Goal: Task Accomplishment & Management: Manage account settings

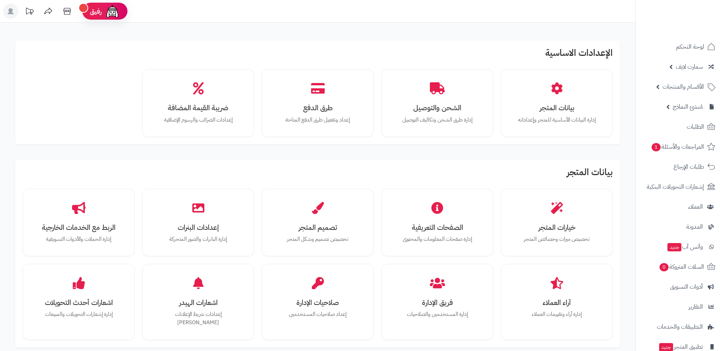
click at [572, 174] on h2 "بيانات المتجر" at bounding box center [318, 174] width 590 height 14
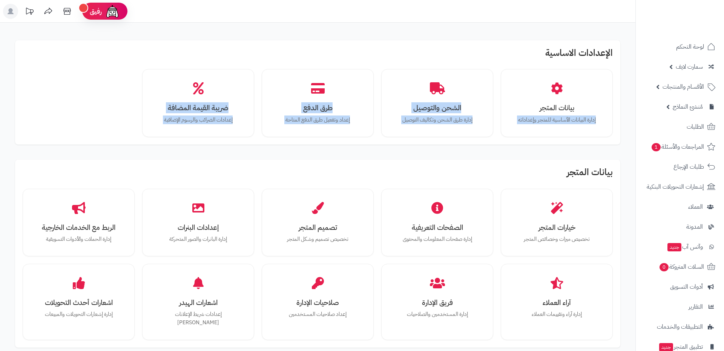
drag, startPoint x: 0, startPoint y: 0, endPoint x: 583, endPoint y: 147, distance: 601.4
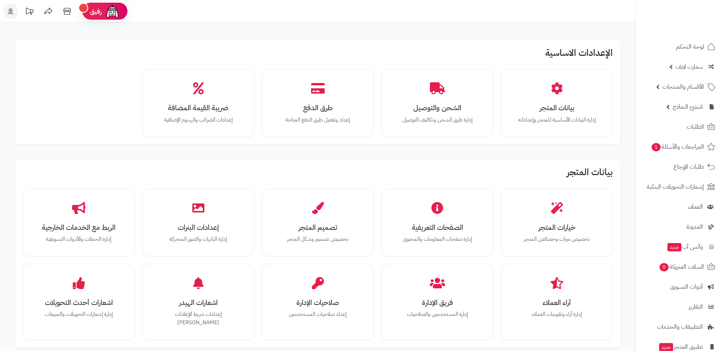
click at [596, 49] on h2 "الإعدادات الاساسية" at bounding box center [318, 55] width 590 height 14
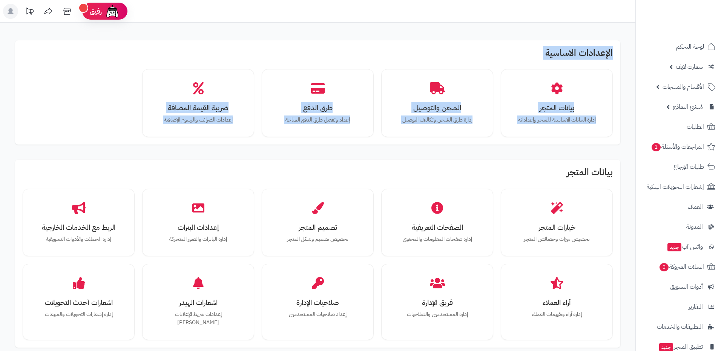
drag, startPoint x: 596, startPoint y: 49, endPoint x: 536, endPoint y: 164, distance: 130.4
click at [536, 164] on div "بيانات المتجر خيارات المتجر تخصيص ميزات وخصائص المتجر الصفحات التعريفية إدارة ص…" at bounding box center [317, 253] width 605 height 187
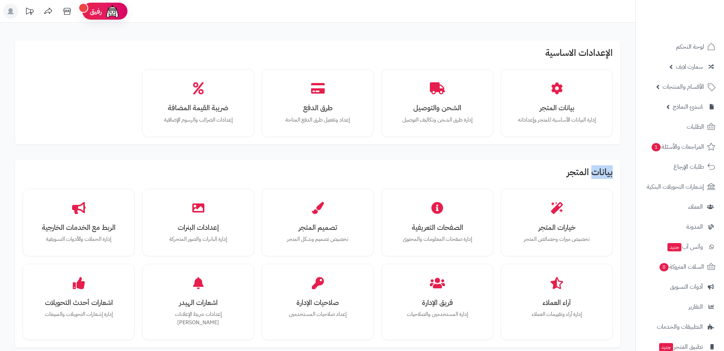
click at [536, 164] on div "بيانات المتجر خيارات المتجر تخصيص ميزات وخصائص المتجر الصفحات التعريفية إدارة ص…" at bounding box center [317, 253] width 605 height 187
click at [580, 45] on div "الإعدادات الاساسية بيانات المتجر إدارة البيانات الأساسية للمتجر وإعداداته الشحن…" at bounding box center [317, 92] width 605 height 104
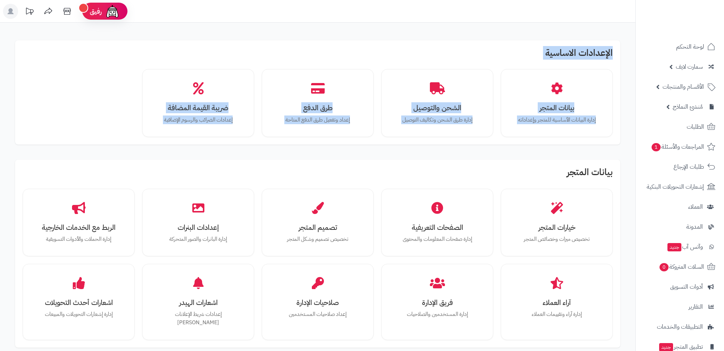
drag, startPoint x: 580, startPoint y: 45, endPoint x: 501, endPoint y: 161, distance: 141.7
click at [501, 161] on div "بيانات المتجر خيارات المتجر تخصيص ميزات وخصائص المتجر الصفحات التعريفية إدارة ص…" at bounding box center [317, 253] width 605 height 187
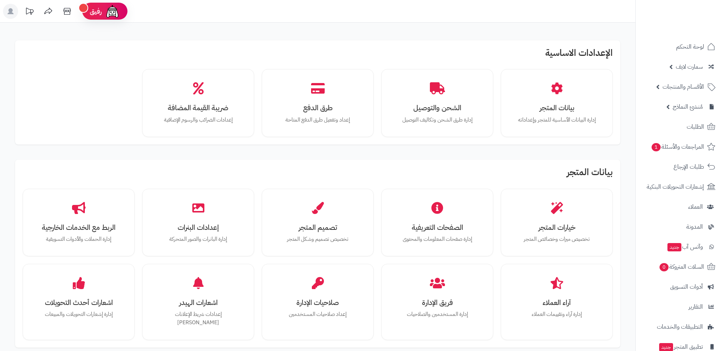
click at [570, 65] on div "الإعدادات الاساسية بيانات المتجر إدارة البيانات الأساسية للمتجر وإعداداته الشحن…" at bounding box center [317, 92] width 605 height 104
drag, startPoint x: 570, startPoint y: 65, endPoint x: 597, endPoint y: 48, distance: 32.3
click at [597, 48] on div "الإعدادات الاساسية بيانات المتجر إدارة البيانات الأساسية للمتجر وإعداداته الشحن…" at bounding box center [317, 92] width 605 height 104
click at [597, 48] on h2 "الإعدادات الاساسية" at bounding box center [318, 55] width 590 height 14
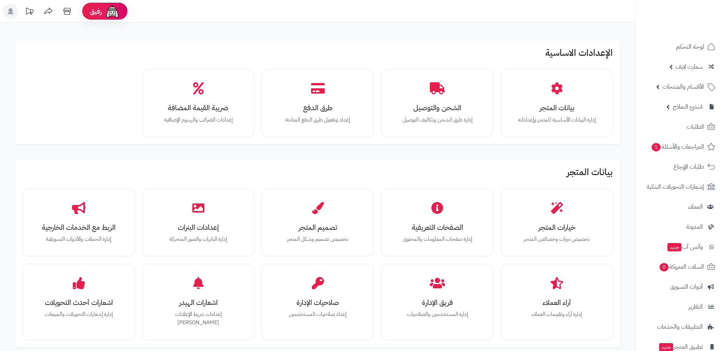
click at [597, 48] on h2 "الإعدادات الاساسية" at bounding box center [318, 55] width 590 height 14
click at [553, 45] on div "الإعدادات الاساسية بيانات المتجر إدارة البيانات الأساسية للمتجر وإعداداته الشحن…" at bounding box center [317, 92] width 605 height 104
click at [576, 60] on h2 "الإعدادات الاساسية" at bounding box center [318, 55] width 590 height 14
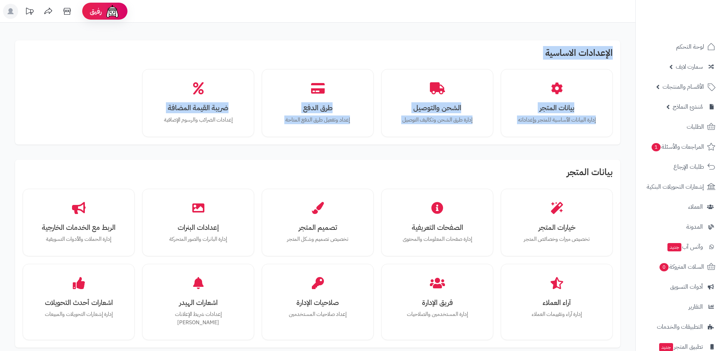
drag, startPoint x: 576, startPoint y: 60, endPoint x: 467, endPoint y: 142, distance: 136.2
click at [467, 142] on div "الإعدادات الاساسية بيانات المتجر إدارة البيانات الأساسية للمتجر وإعداداته الشحن…" at bounding box center [317, 92] width 605 height 104
click at [405, 142] on div "الإعدادات الاساسية بيانات المتجر إدارة البيانات الأساسية للمتجر وإعداداته الشحن…" at bounding box center [317, 92] width 605 height 104
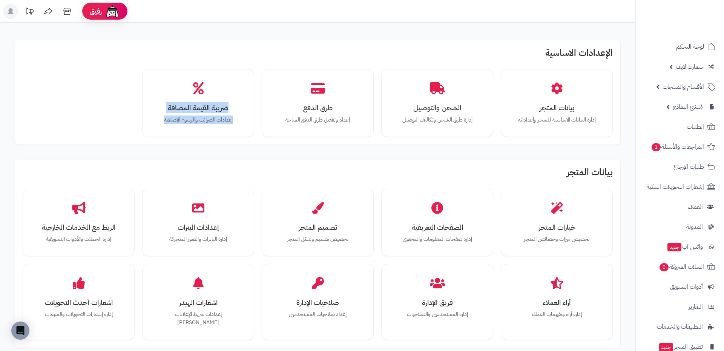
drag, startPoint x: 72, startPoint y: 102, endPoint x: 119, endPoint y: 127, distance: 53.2
click at [119, 127] on div "بيانات المتجر إدارة البيانات الأساسية للمتجر وإعداداته الشحن والتوصيل إدارة طرق…" at bounding box center [318, 103] width 590 height 68
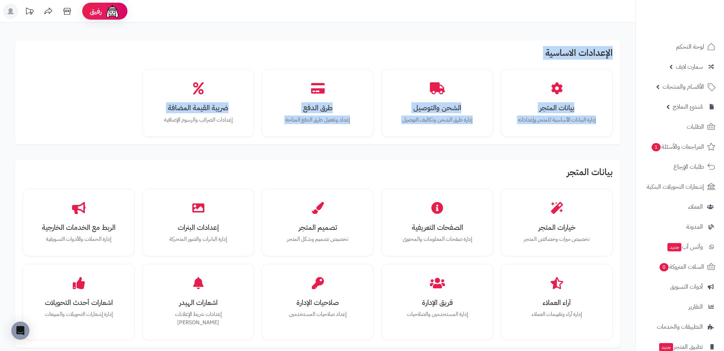
drag, startPoint x: 119, startPoint y: 127, endPoint x: 589, endPoint y: 46, distance: 477.0
click at [589, 46] on div "الإعدادات الاساسية بيانات المتجر إدارة البيانات الأساسية للمتجر وإعداداته الشحن…" at bounding box center [317, 92] width 605 height 104
click at [573, 51] on h2 "الإعدادات الاساسية" at bounding box center [318, 55] width 590 height 14
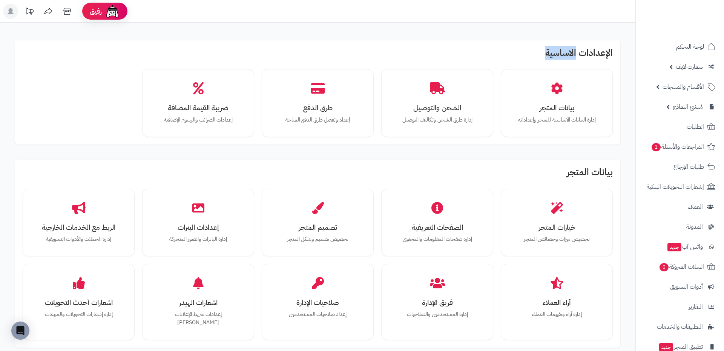
click at [573, 51] on h2 "الإعدادات الاساسية" at bounding box center [318, 55] width 590 height 14
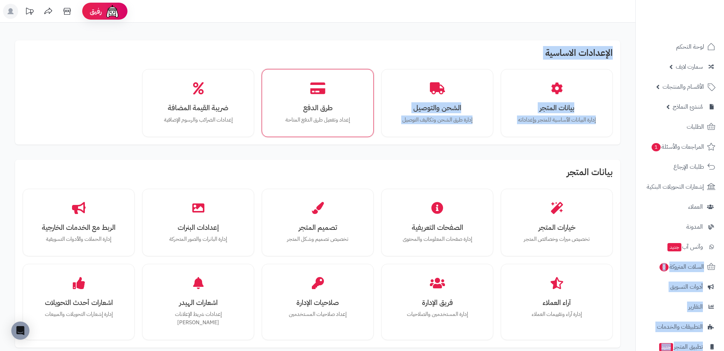
drag, startPoint x: 573, startPoint y: 51, endPoint x: 321, endPoint y: 123, distance: 262.0
click at [321, 123] on div "الإعدادات الاساسية بيانات المتجر إدارة البيانات الأساسية للمتجر وإعداداته الشحن…" at bounding box center [317, 92] width 605 height 104
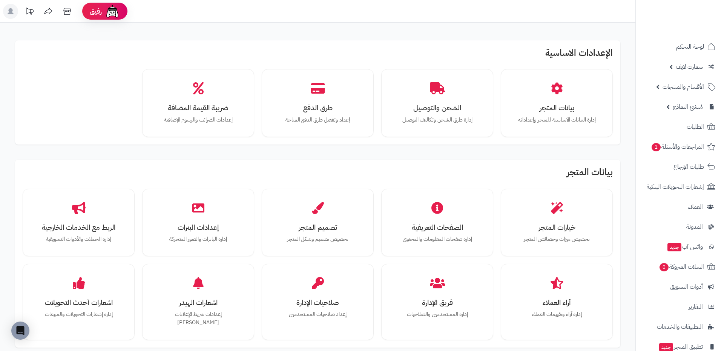
click at [130, 129] on div "بيانات المتجر إدارة البيانات الأساسية للمتجر وإعداداته الشحن والتوصيل إدارة طرق…" at bounding box center [318, 103] width 590 height 68
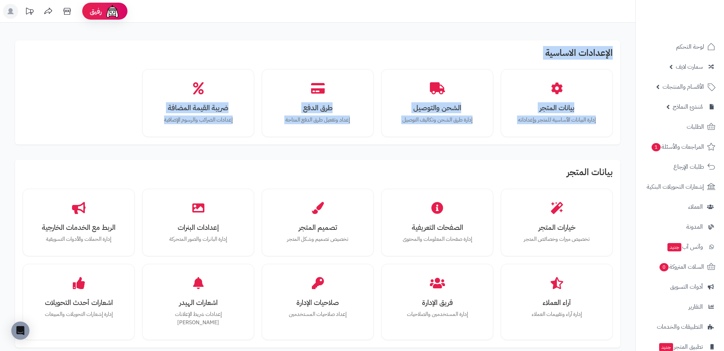
drag, startPoint x: 130, startPoint y: 129, endPoint x: 606, endPoint y: 53, distance: 482.0
click at [606, 53] on div "الإعدادات الاساسية بيانات المتجر إدارة البيانات الأساسية للمتجر وإعداداته الشحن…" at bounding box center [317, 92] width 605 height 104
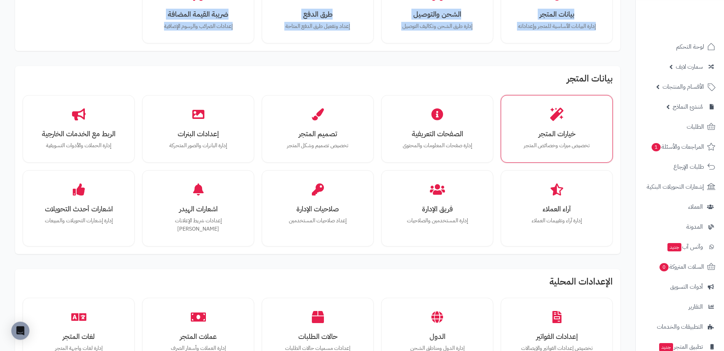
scroll to position [160, 0]
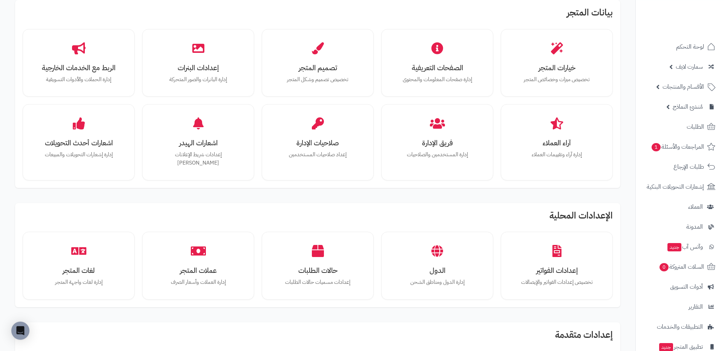
click at [501, 190] on div "الإعدادات الاساسية بيانات المتجر إدارة البيانات الأساسية للمتجر وإعداداته الشحن…" at bounding box center [318, 244] width 620 height 742
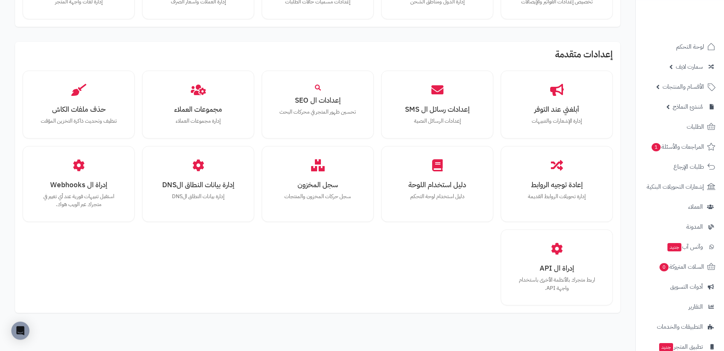
scroll to position [469, 0]
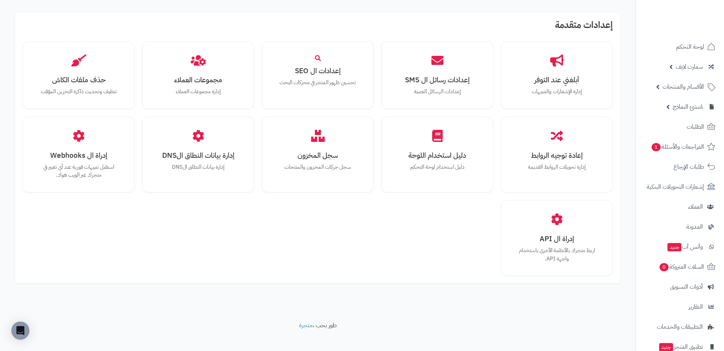
drag, startPoint x: 497, startPoint y: 101, endPoint x: 399, endPoint y: 277, distance: 201.8
click at [424, 258] on div "أبلغني عند التوفر إدارة الإشعارات والتنبيهات إعدادات رسائل ال SMS إعدادات الرسا…" at bounding box center [318, 158] width 590 height 235
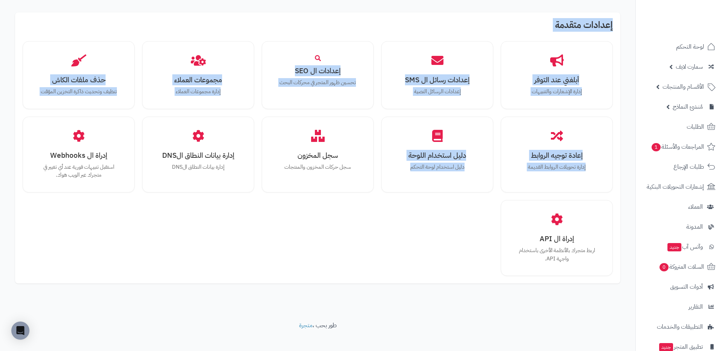
drag, startPoint x: 451, startPoint y: 257, endPoint x: 611, endPoint y: 7, distance: 297.0
click at [611, 12] on div "إعدادات متقدمة أبلغني عند التوفر إدارة الإشعارات والتنبيهات إعدادات رسائل ال SM…" at bounding box center [317, 147] width 605 height 271
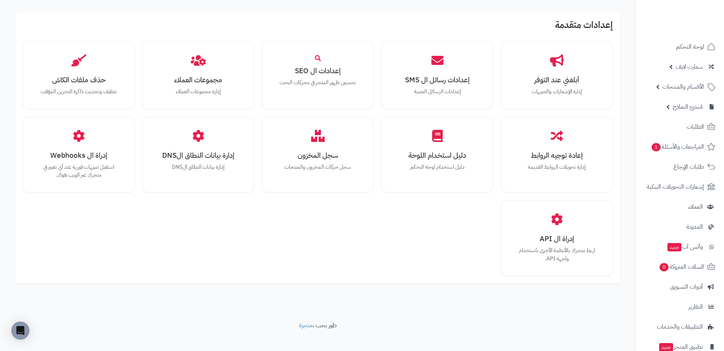
click at [611, 12] on div "إعدادات متقدمة أبلغني عند التوفر إدارة الإشعارات والتنبيهات إعدادات رسائل ال SM…" at bounding box center [317, 147] width 605 height 271
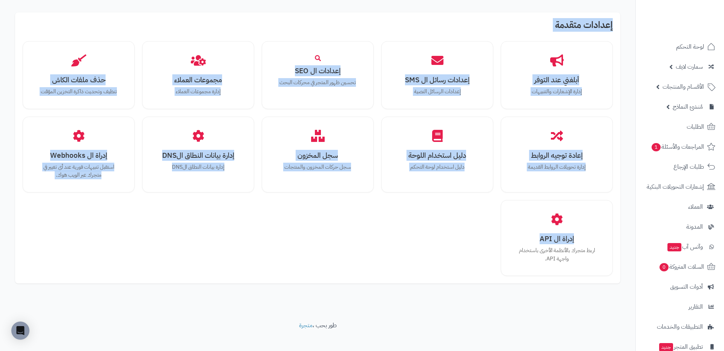
drag, startPoint x: 611, startPoint y: 7, endPoint x: 428, endPoint y: 279, distance: 327.8
click at [620, 192] on div "إعدادات متقدمة أبلغني عند التوفر إدارة الإشعارات والتنبيهات إعدادات رسائل ال SM…" at bounding box center [317, 147] width 605 height 271
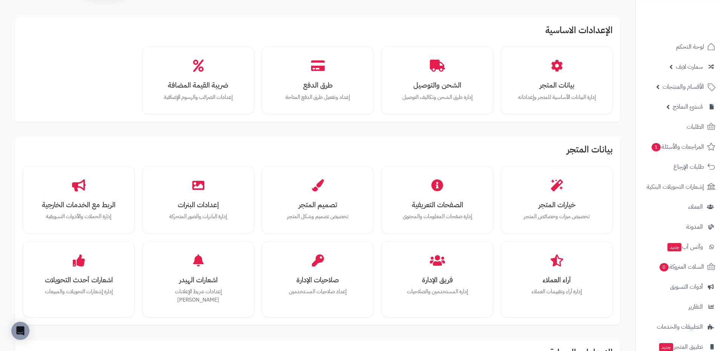
scroll to position [0, 0]
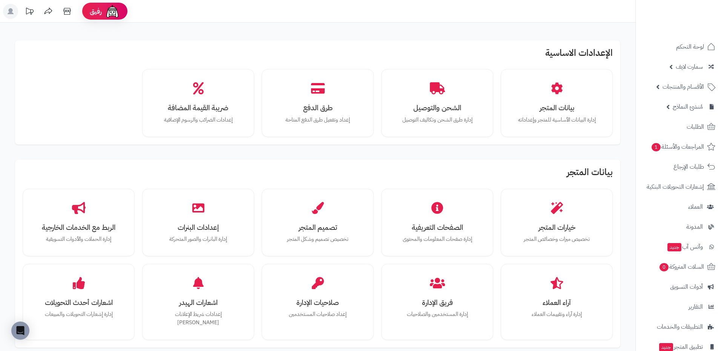
click at [602, 169] on h2 "بيانات المتجر" at bounding box center [318, 174] width 590 height 14
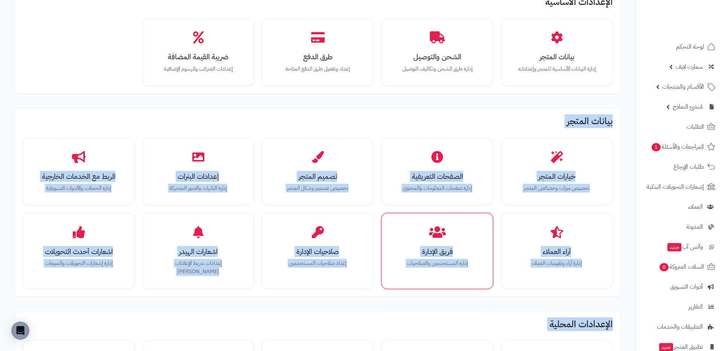
scroll to position [58, 0]
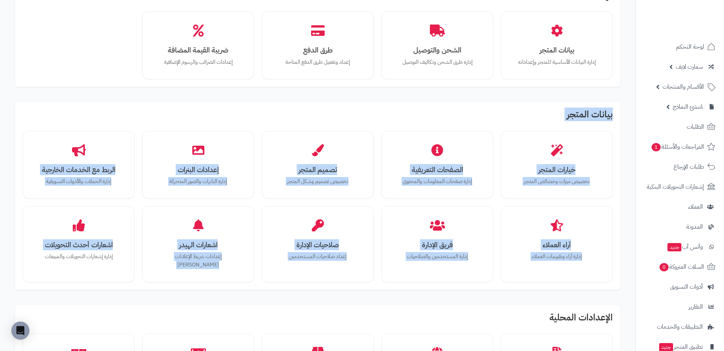
drag, startPoint x: 602, startPoint y: 169, endPoint x: 420, endPoint y: 281, distance: 213.7
click at [420, 281] on div "الإعدادات الاساسية بيانات المتجر إدارة البيانات الأساسية للمتجر وإعداداته الشحن…" at bounding box center [318, 346] width 620 height 742
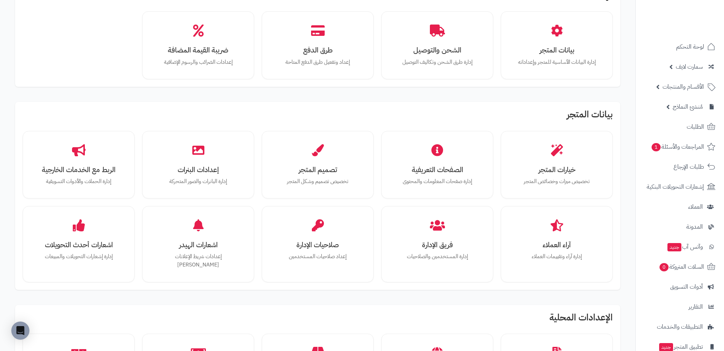
click at [394, 283] on div "الإعدادات الاساسية بيانات المتجر إدارة البيانات الأساسية للمتجر وإعداداته الشحن…" at bounding box center [318, 346] width 620 height 742
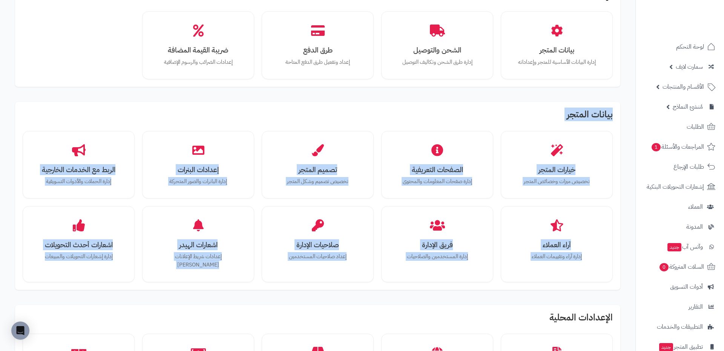
drag, startPoint x: 394, startPoint y: 283, endPoint x: 604, endPoint y: 111, distance: 271.8
click at [604, 111] on div "الإعدادات الاساسية بيانات المتجر إدارة البيانات الأساسية للمتجر وإعداداته الشحن…" at bounding box center [318, 346] width 620 height 742
click at [604, 111] on h2 "بيانات المتجر" at bounding box center [318, 116] width 590 height 14
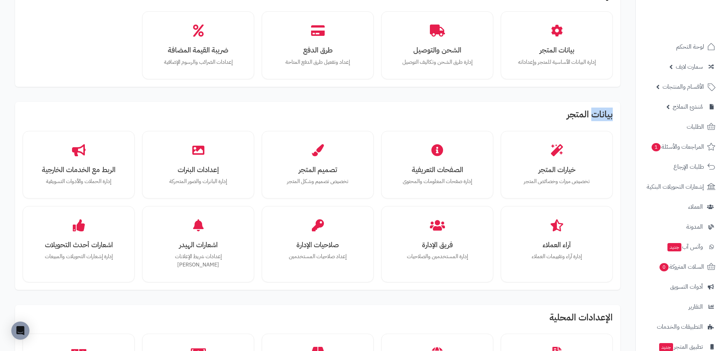
click at [604, 111] on h2 "بيانات المتجر" at bounding box center [318, 116] width 590 height 14
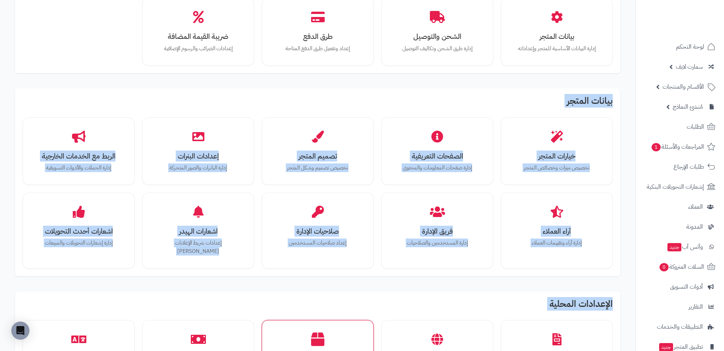
scroll to position [81, 0]
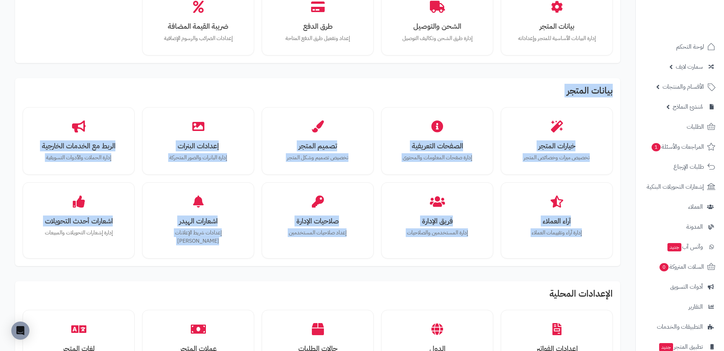
drag, startPoint x: 604, startPoint y: 111, endPoint x: 384, endPoint y: 260, distance: 265.9
click at [384, 260] on div "الإعدادات الاساسية بيانات المتجر إدارة البيانات الأساسية للمتجر وإعداداته الشحن…" at bounding box center [318, 322] width 620 height 742
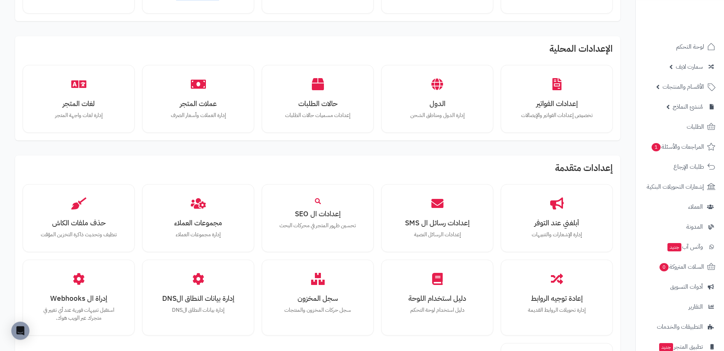
scroll to position [326, 0]
click at [610, 156] on div "إعدادات متقدمة أبلغني عند التوفر إدارة الإشعارات والتنبيهات إعدادات رسائل ال SM…" at bounding box center [317, 291] width 605 height 271
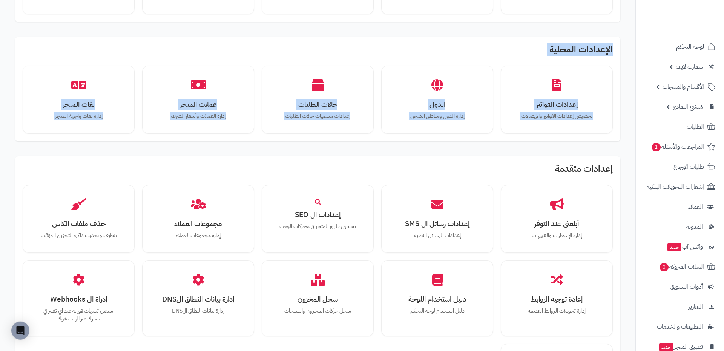
drag, startPoint x: 610, startPoint y: 150, endPoint x: 600, endPoint y: 46, distance: 104.6
click at [600, 46] on div "الإعدادات الاساسية بيانات المتجر إدارة البيانات الأساسية للمتجر وإعداداته الشحن…" at bounding box center [318, 78] width 620 height 742
click at [600, 46] on h2 "الإعدادات المحلية" at bounding box center [318, 52] width 590 height 14
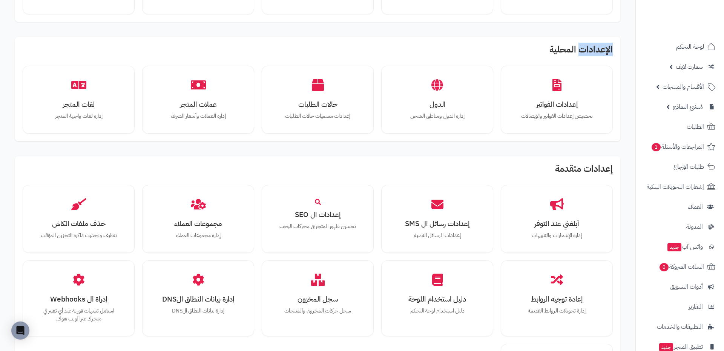
click at [600, 46] on h2 "الإعدادات المحلية" at bounding box center [318, 52] width 590 height 14
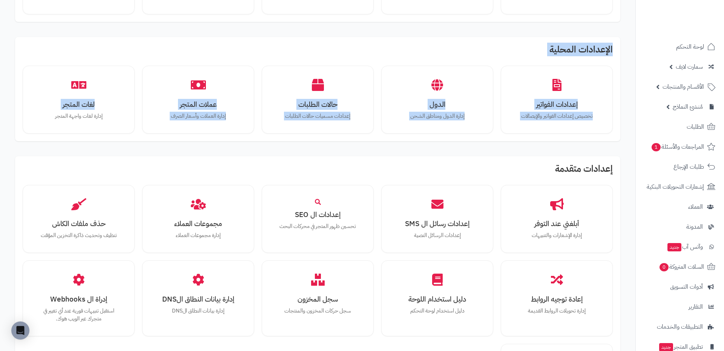
drag, startPoint x: 600, startPoint y: 46, endPoint x: 485, endPoint y: 133, distance: 144.0
click at [485, 133] on div "الإعدادات الاساسية بيانات المتجر إدارة البيانات الأساسية للمتجر وإعداداته الشحن…" at bounding box center [318, 78] width 620 height 742
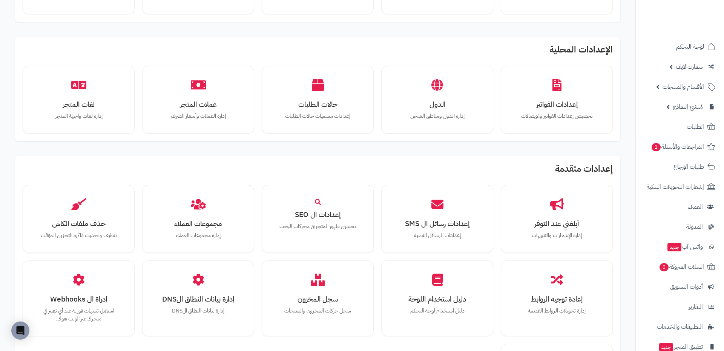
click at [493, 165] on h2 "إعدادات متقدمة" at bounding box center [318, 171] width 590 height 14
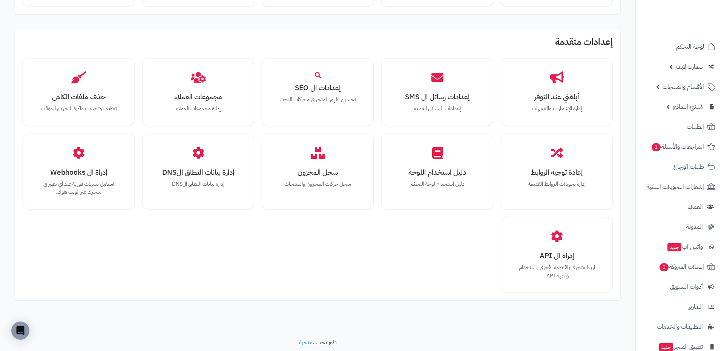
scroll to position [456, 0]
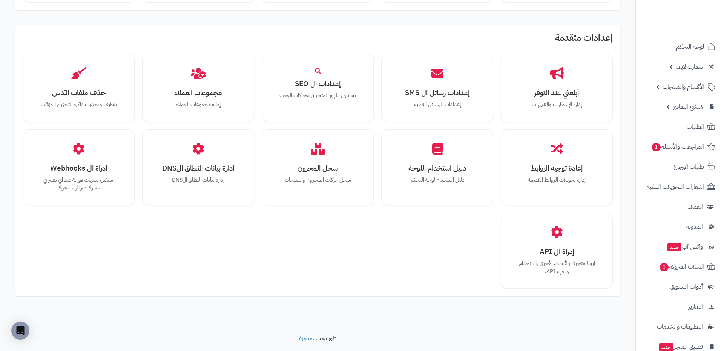
click at [598, 33] on h2 "إعدادات متقدمة" at bounding box center [318, 40] width 590 height 14
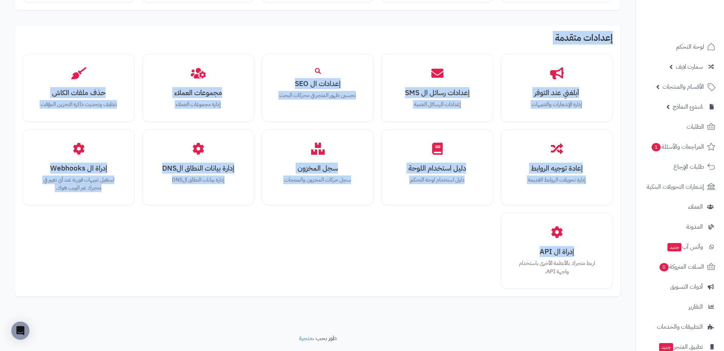
drag, startPoint x: 598, startPoint y: 27, endPoint x: 469, endPoint y: 289, distance: 292.3
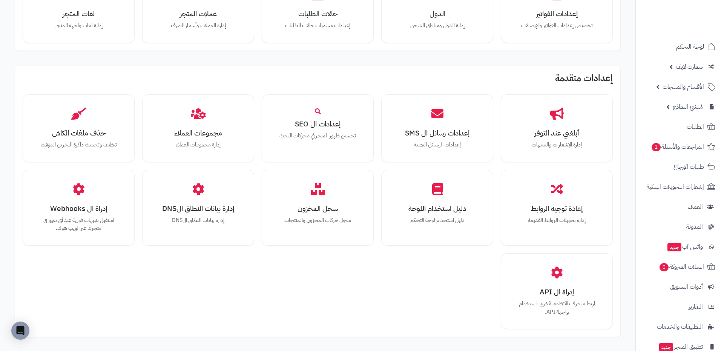
scroll to position [394, 0]
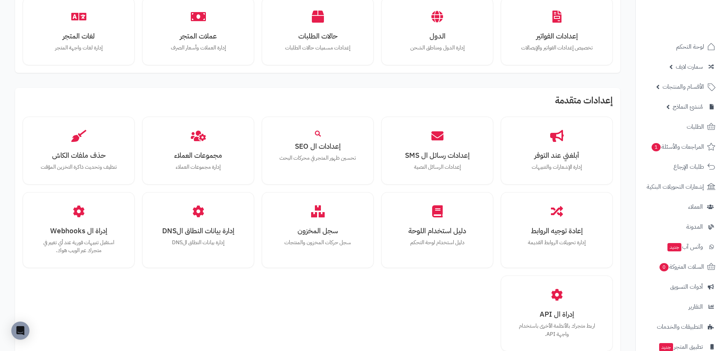
drag, startPoint x: 469, startPoint y: 289, endPoint x: 611, endPoint y: 95, distance: 240.6
click at [611, 95] on div "الإعدادات الاساسية بيانات المتجر إدارة البيانات الأساسية للمتجر وإعداداته الشحن…" at bounding box center [318, 10] width 620 height 742
click at [611, 95] on h2 "إعدادات متقدمة" at bounding box center [318, 102] width 590 height 14
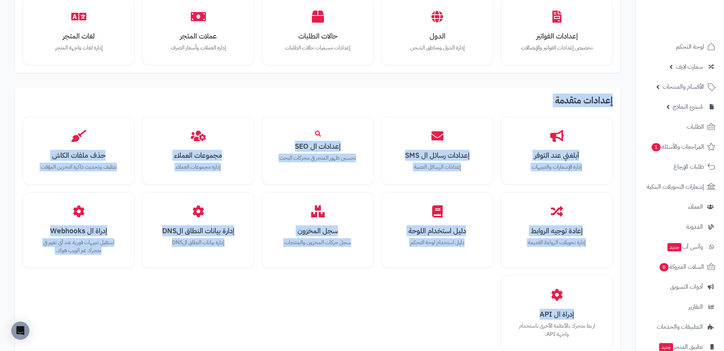
drag, startPoint x: 611, startPoint y: 95, endPoint x: 461, endPoint y: 350, distance: 295.8
click at [461, 350] on div "إعدادات متقدمة أبلغني عند التوفر إدارة الإشعارات والتنبيهات إعدادات رسائل ال SM…" at bounding box center [317, 223] width 605 height 271
click at [419, 291] on div "أبلغني عند التوفر إدارة الإشعارات والتنبيهات إعدادات رسائل ال SMS إعدادات الرسا…" at bounding box center [318, 234] width 590 height 235
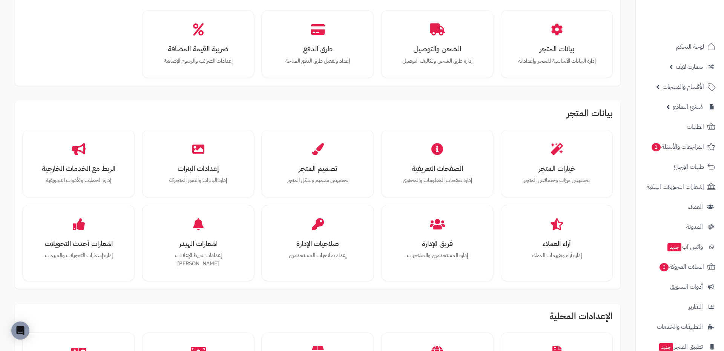
scroll to position [0, 0]
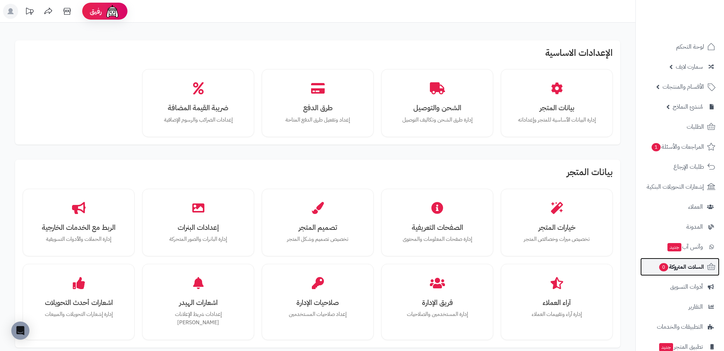
click at [683, 267] on span "السلات المتروكة 0" at bounding box center [682, 266] width 46 height 11
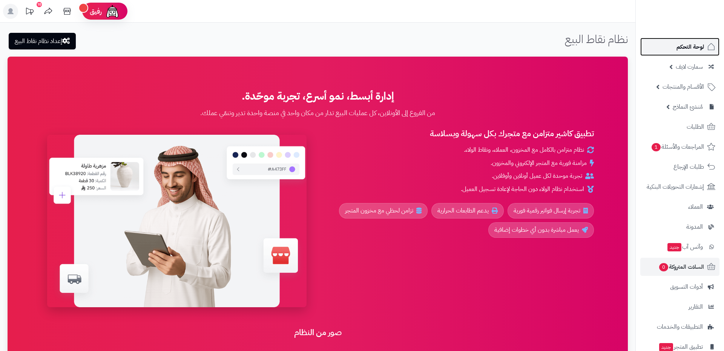
click at [671, 53] on link "لوحة التحكم" at bounding box center [679, 47] width 79 height 18
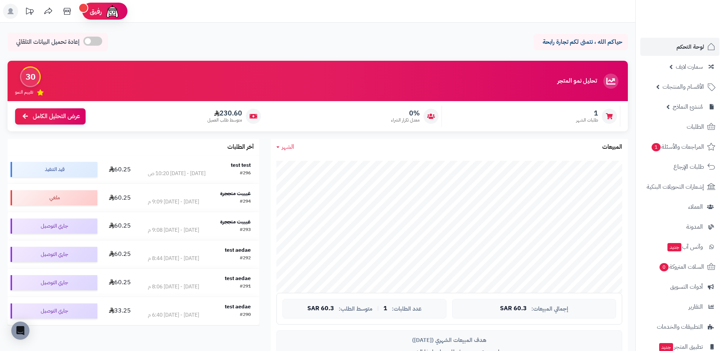
click at [572, 135] on div "تحليل نمو المتجر المرحلة الأولى 30 تقييم النمو 1 طلبات الشهر 0% معدل تكرار الشر…" at bounding box center [318, 100] width 632 height 78
click at [502, 50] on div "حياكم الله ، نتمنى لكم تجارة رابحة إعادة تحميل البيانات التلقائي" at bounding box center [318, 44] width 620 height 22
drag, startPoint x: 502, startPoint y: 50, endPoint x: 518, endPoint y: 46, distance: 16.4
click at [510, 48] on div "حياكم الله ، نتمنى لكم تجارة رابحة إعادة تحميل البيانات التلقائي" at bounding box center [318, 44] width 620 height 22
click at [601, 38] on p "حياكم الله ، نتمنى لكم تجارة رابحة" at bounding box center [580, 42] width 83 height 9
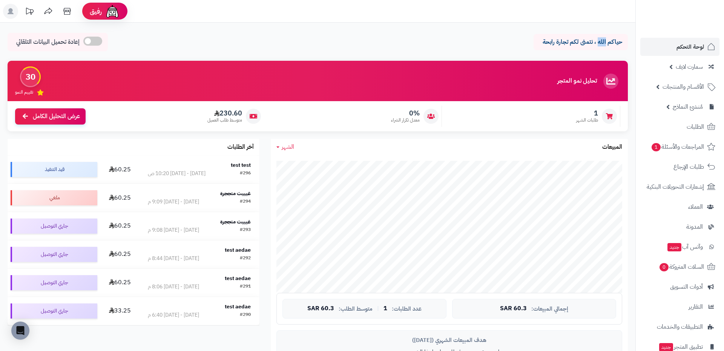
click at [601, 38] on p "حياكم الله ، نتمنى لكم تجارة رابحة" at bounding box center [580, 42] width 83 height 9
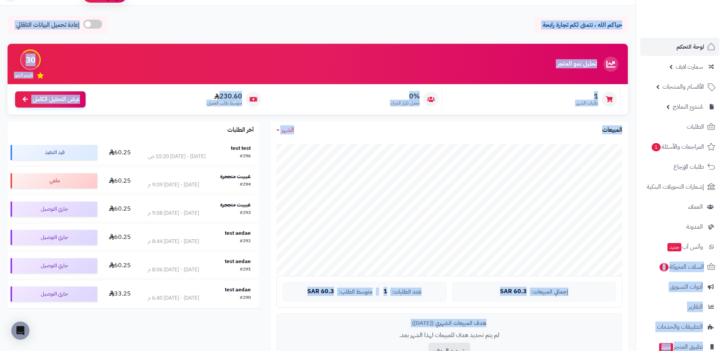
scroll to position [44, 0]
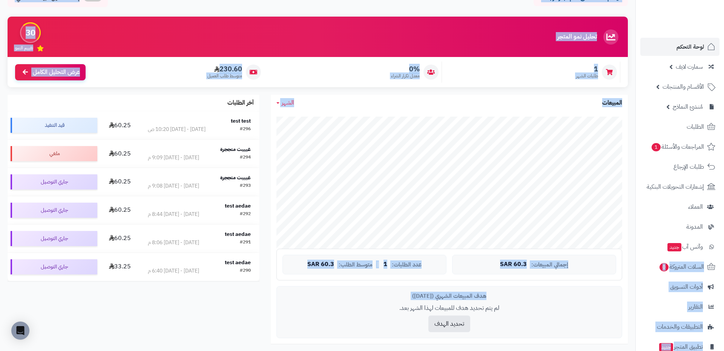
drag, startPoint x: 601, startPoint y: 38, endPoint x: 327, endPoint y: 329, distance: 398.9
click at [327, 329] on div "حياكم الله ، نتمنى لكم تجارة رابحة إعادة تحميل البيانات التلقائي الرئيسية لوحة …" at bounding box center [318, 294] width 636 height 630
click at [327, 329] on div "هدف المبيعات الشهري (سبتمبر 2025) لم يتم تحديد هدف للمبيعات لهذا الشهر بعد. تحد…" at bounding box center [449, 312] width 346 height 52
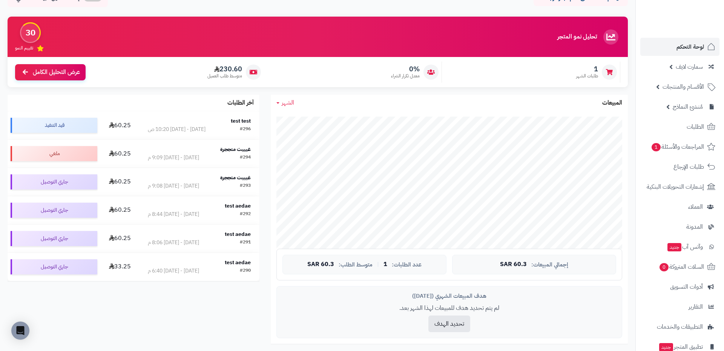
click at [327, 329] on div "هدف المبيعات الشهري (سبتمبر 2025) لم يتم تحديد هدف للمبيعات لهذا الشهر بعد. تحد…" at bounding box center [449, 312] width 346 height 52
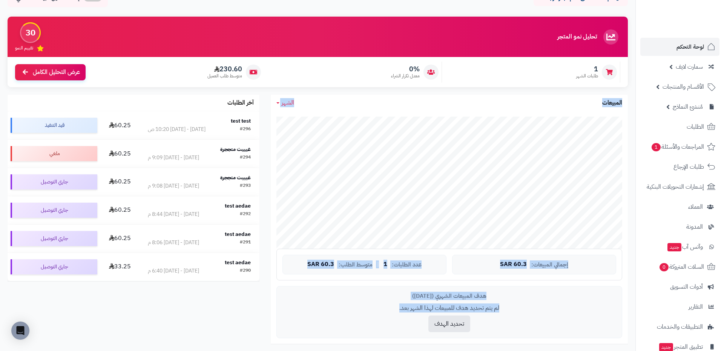
scroll to position [0, 0]
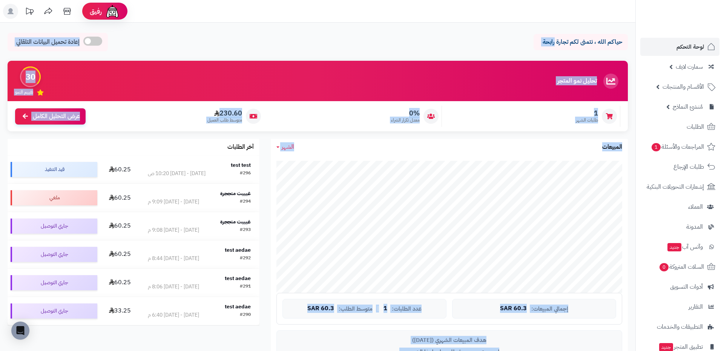
drag, startPoint x: 327, startPoint y: 329, endPoint x: 532, endPoint y: 48, distance: 347.7
click at [532, 48] on div "حياكم الله ، نتمنى لكم تجارة رابحة إعادة تحميل البيانات التلقائي الرئيسية لوحة …" at bounding box center [318, 338] width 636 height 630
click at [532, 48] on div "حياكم الله ، نتمنى لكم تجارة رابحة إعادة تحميل البيانات التلقائي" at bounding box center [318, 44] width 620 height 22
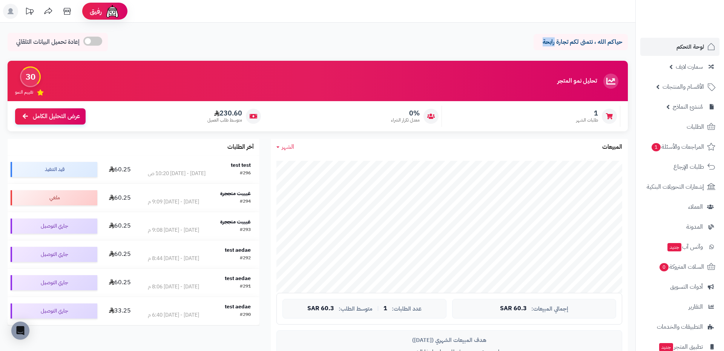
click at [532, 48] on div "حياكم الله ، نتمنى لكم تجارة رابحة إعادة تحميل البيانات التلقائي" at bounding box center [318, 44] width 620 height 22
drag, startPoint x: 532, startPoint y: 48, endPoint x: 554, endPoint y: 45, distance: 22.5
click at [554, 45] on div "حياكم الله ، نتمنى لكم تجارة رابحة إعادة تحميل البيانات التلقائي" at bounding box center [318, 44] width 620 height 22
click at [554, 45] on p "حياكم الله ، نتمنى لكم تجارة رابحة" at bounding box center [580, 42] width 83 height 9
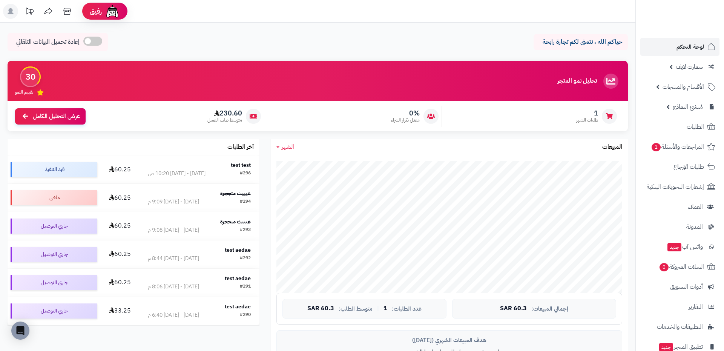
click at [554, 45] on p "حياكم الله ، نتمنى لكم تجارة رابحة" at bounding box center [580, 42] width 83 height 9
drag, startPoint x: 554, startPoint y: 45, endPoint x: 570, endPoint y: 46, distance: 16.3
click at [570, 46] on p "حياكم الله ، نتمنى لكم تجارة رابحة" at bounding box center [580, 42] width 83 height 9
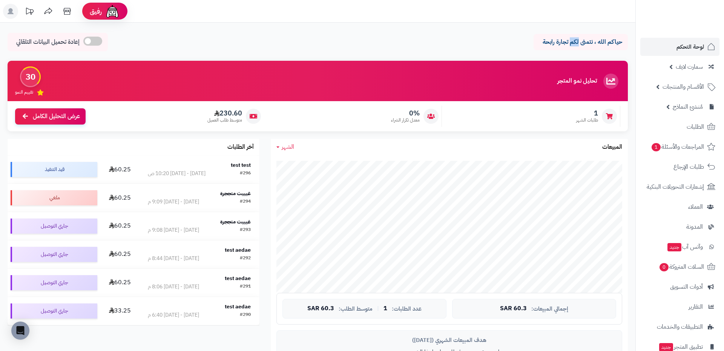
click at [570, 46] on p "حياكم الله ، نتمنى لكم تجارة رابحة" at bounding box center [580, 42] width 83 height 9
click at [564, 40] on p "حياكم الله ، نتمنى لكم تجارة رابحة" at bounding box center [580, 42] width 83 height 9
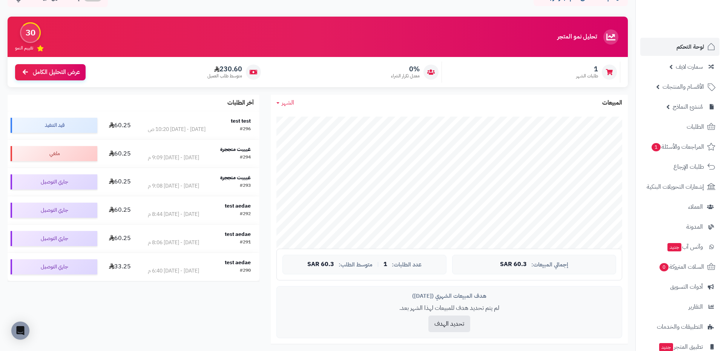
scroll to position [51, 0]
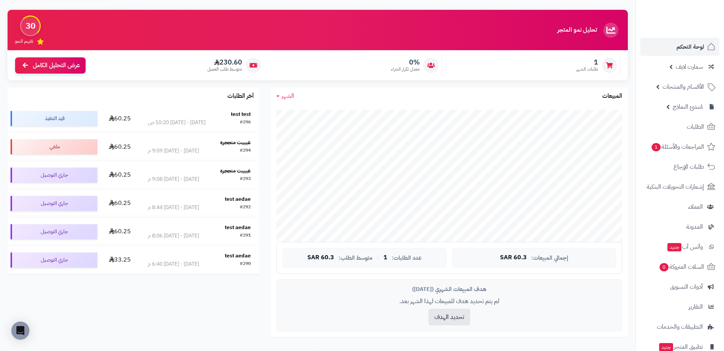
drag, startPoint x: 557, startPoint y: 54, endPoint x: 266, endPoint y: 307, distance: 386.4
click at [266, 307] on div "حياكم الله ، نتمنى لكم تجارة رابحة إعادة تحميل البيانات التلقائي الرئيسية لوحة …" at bounding box center [318, 287] width 636 height 630
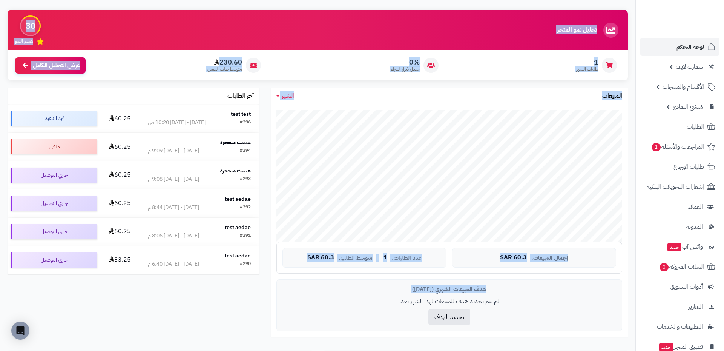
click at [266, 307] on div "الشهر اليوم الأسبوع الشهر السنة المبيعات جاري التحميل... إجمالي المبيعات: 60.3 …" at bounding box center [449, 219] width 369 height 262
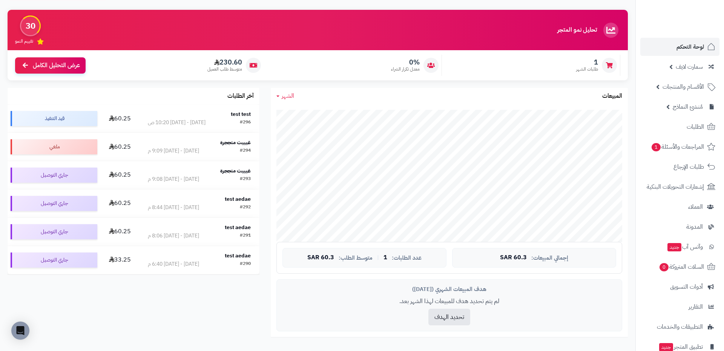
click at [266, 307] on div "الشهر اليوم الأسبوع الشهر السنة المبيعات جاري التحميل... إجمالي المبيعات: 60.3 …" at bounding box center [449, 219] width 369 height 262
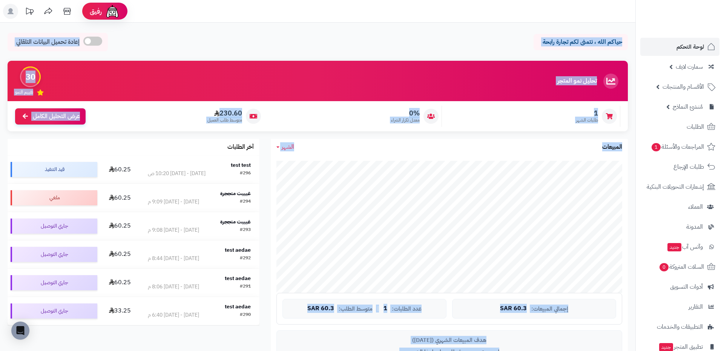
drag, startPoint x: 266, startPoint y: 307, endPoint x: 633, endPoint y: 32, distance: 458.4
click at [633, 32] on div "حياكم الله ، نتمنى لكم تجارة رابحة إعادة تحميل البيانات التلقائي الرئيسية لوحة …" at bounding box center [318, 338] width 636 height 630
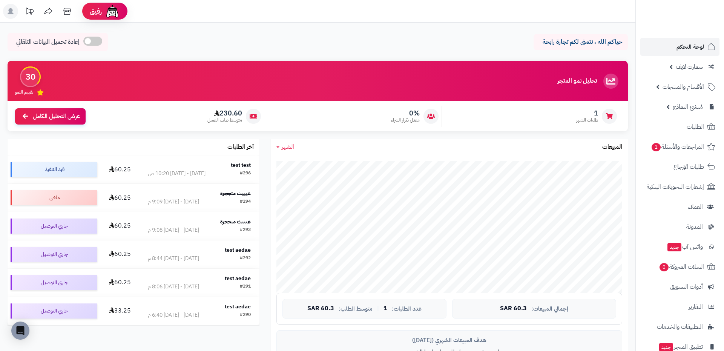
click at [633, 32] on div "حياكم الله ، نتمنى لكم تجارة رابحة إعادة تحميل البيانات التلقائي الرئيسية لوحة …" at bounding box center [318, 338] width 636 height 630
drag, startPoint x: 633, startPoint y: 32, endPoint x: 578, endPoint y: 46, distance: 56.4
click at [578, 46] on div "حياكم الله ، نتمنى لكم تجارة رابحة إعادة تحميل البيانات التلقائي الرئيسية لوحة …" at bounding box center [318, 338] width 636 height 630
click at [578, 46] on p "حياكم الله ، نتمنى لكم تجارة رابحة" at bounding box center [580, 42] width 83 height 9
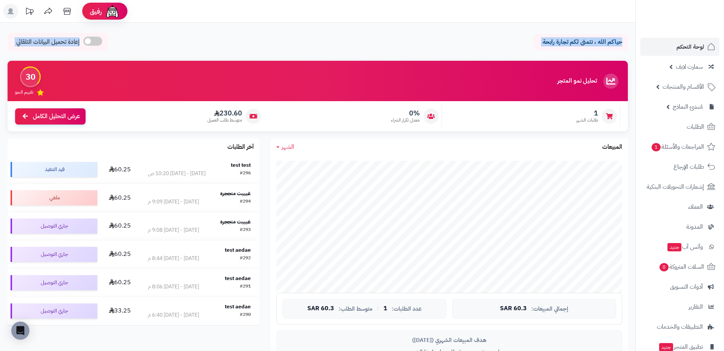
drag, startPoint x: 578, startPoint y: 46, endPoint x: 555, endPoint y: 63, distance: 28.8
click at [555, 63] on div "حياكم الله ، نتمنى لكم تجارة رابحة إعادة تحميل البيانات التلقائي الرئيسية لوحة …" at bounding box center [318, 338] width 636 height 630
click at [555, 63] on div "تحليل نمو المتجر المرحلة الأولى 30 تقييم النمو" at bounding box center [318, 81] width 620 height 40
drag, startPoint x: 555, startPoint y: 63, endPoint x: 580, endPoint y: 35, distance: 38.2
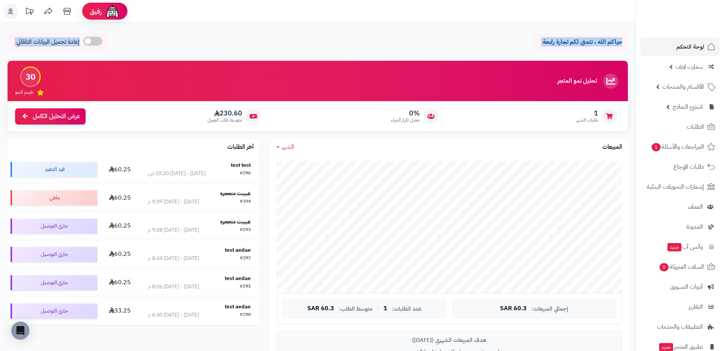
click at [580, 61] on div "تحليل نمو المتجر المرحلة الأولى 30 تقييم النمو 1 طلبات الشهر 0% معدل تكرار الشر…" at bounding box center [318, 96] width 620 height 71
click at [580, 35] on div "حياكم الله ، نتمنى لكم تجارة رابحة" at bounding box center [581, 42] width 94 height 16
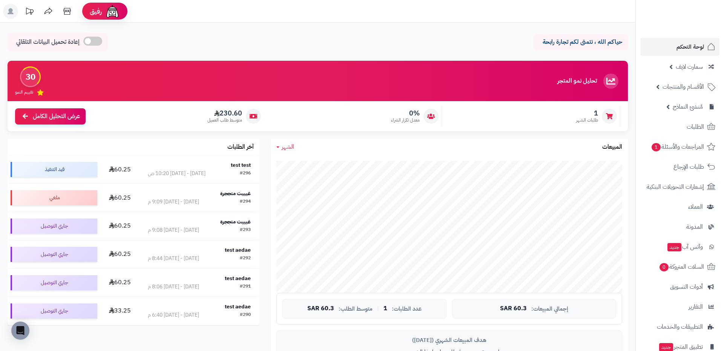
click at [557, 48] on div "حياكم الله ، نتمنى لكم تجارة رابحة" at bounding box center [581, 42] width 94 height 16
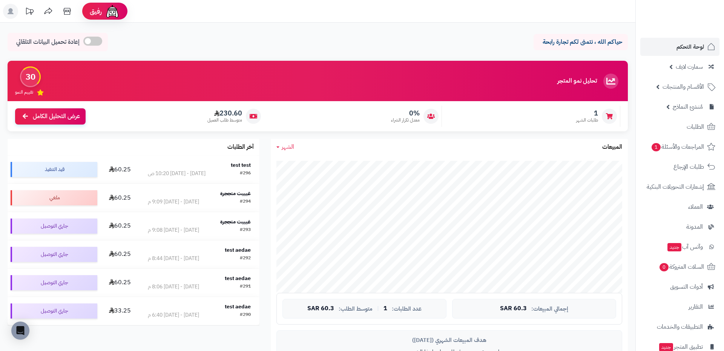
click at [557, 48] on div "حياكم الله ، نتمنى لكم تجارة رابحة" at bounding box center [581, 42] width 94 height 16
click at [577, 42] on p "حياكم الله ، نتمنى لكم تجارة رابحة" at bounding box center [580, 42] width 83 height 9
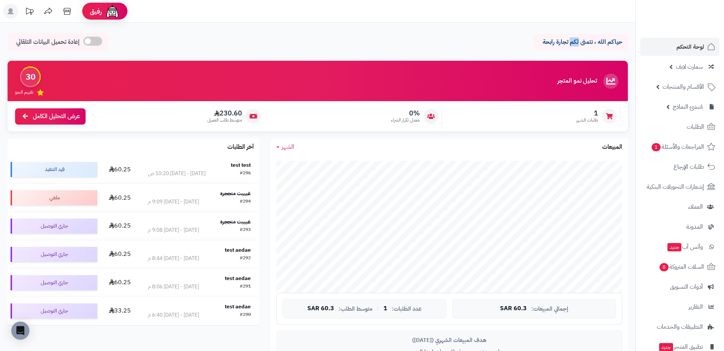
click at [577, 42] on p "حياكم الله ، نتمنى لكم تجارة رابحة" at bounding box center [580, 42] width 83 height 9
click at [591, 48] on div "حياكم الله ، نتمنى لكم تجارة رابحة" at bounding box center [581, 42] width 94 height 16
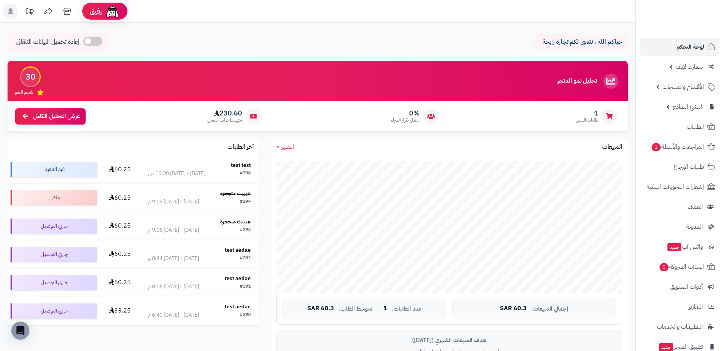
drag, startPoint x: 591, startPoint y: 48, endPoint x: 606, endPoint y: 43, distance: 15.1
click at [606, 43] on div "حياكم الله ، نتمنى لكم تجارة رابحة" at bounding box center [581, 42] width 94 height 16
click at [606, 43] on p "حياكم الله ، نتمنى لكم تجارة رابحة" at bounding box center [580, 42] width 83 height 9
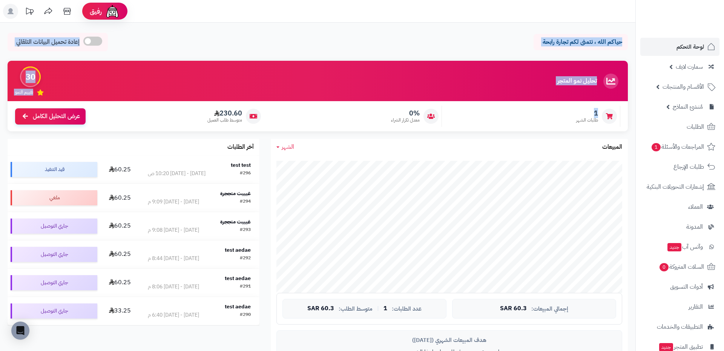
drag, startPoint x: 606, startPoint y: 43, endPoint x: 486, endPoint y: 124, distance: 144.1
click at [486, 124] on div "حياكم الله ، نتمنى لكم تجارة رابحة إعادة تحميل البيانات التلقائي الرئيسية لوحة …" at bounding box center [318, 338] width 636 height 630
click at [486, 124] on div "1 طلبات الشهر" at bounding box center [533, 116] width 175 height 21
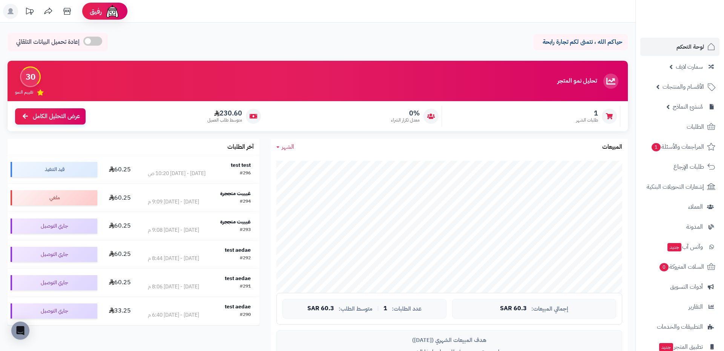
click at [581, 43] on p "حياكم الله ، نتمنى لكم تجارة رابحة" at bounding box center [580, 42] width 83 height 9
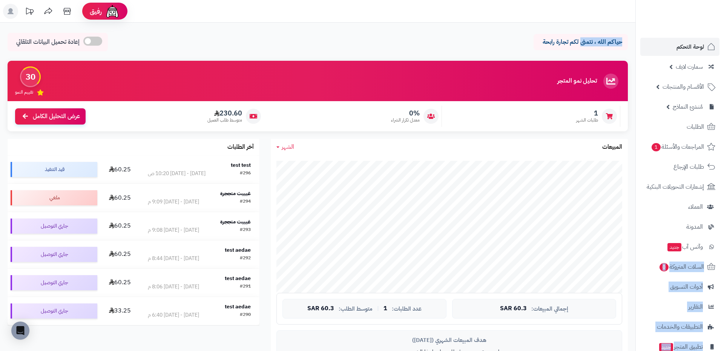
drag, startPoint x: 581, startPoint y: 43, endPoint x: 593, endPoint y: 40, distance: 12.2
click at [593, 40] on p "حياكم الله ، نتمنى لكم تجارة رابحة" at bounding box center [580, 42] width 83 height 9
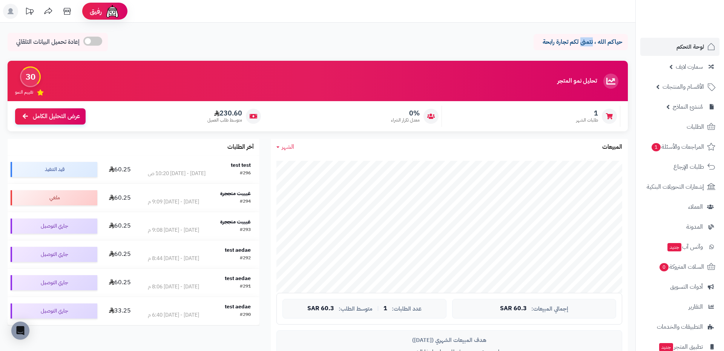
click at [593, 40] on p "حياكم الله ، نتمنى لكم تجارة رابحة" at bounding box center [580, 42] width 83 height 9
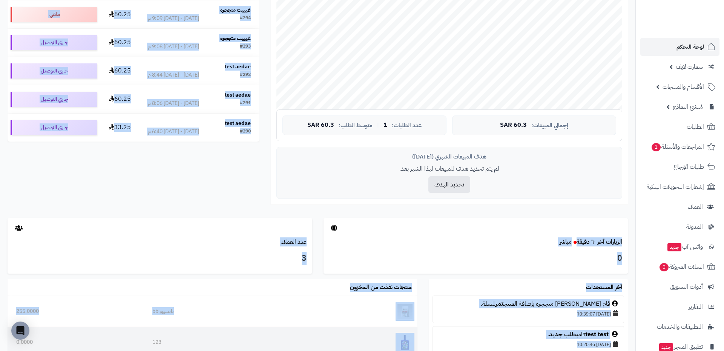
scroll to position [200, 0]
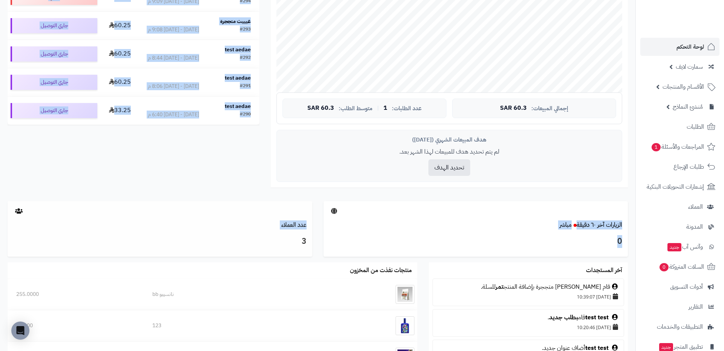
drag, startPoint x: 593, startPoint y: 40, endPoint x: 240, endPoint y: 255, distance: 413.5
click at [240, 255] on div "حياكم الله ، نتمنى لكم تجارة رابحة إعادة تحميل البيانات التلقائي الرئيسية لوحة …" at bounding box center [318, 137] width 636 height 630
click at [275, 226] on div "عدد العملاء" at bounding box center [160, 225] width 305 height 9
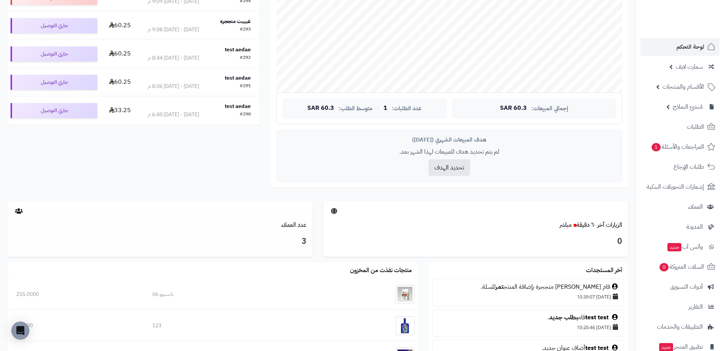
click at [275, 226] on div "عدد العملاء" at bounding box center [160, 225] width 305 height 9
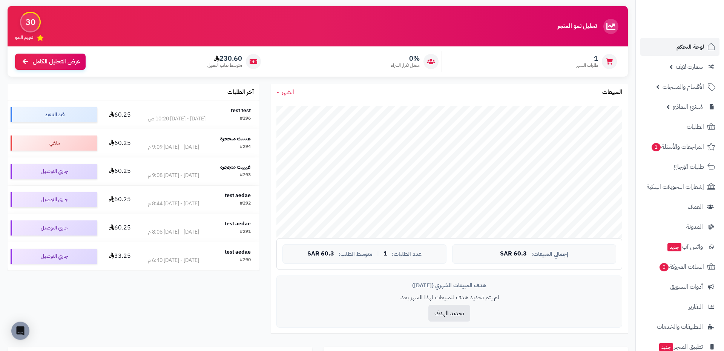
scroll to position [0, 0]
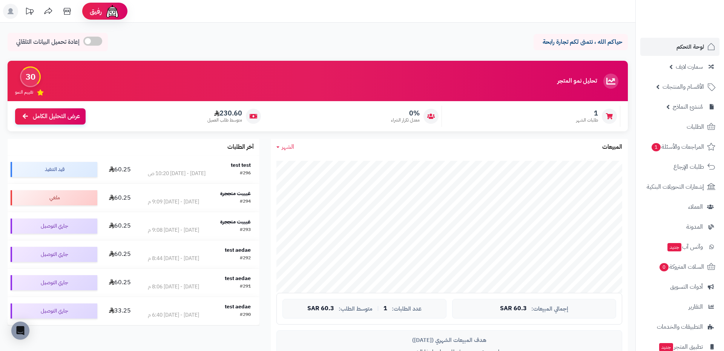
click at [326, 80] on div "تحليل نمو المتجر المرحلة الأولى 30 تقييم النمو" at bounding box center [318, 81] width 620 height 40
click at [397, 49] on div "حياكم الله ، نتمنى لكم تجارة رابحة إعادة تحميل البيانات التلقائي" at bounding box center [318, 44] width 620 height 22
click at [467, 45] on div "حياكم الله ، نتمنى لكم تجارة رابحة إعادة تحميل البيانات التلقائي" at bounding box center [318, 44] width 620 height 22
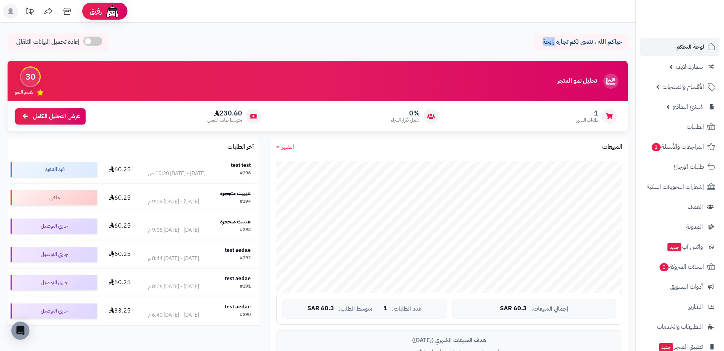
click at [467, 45] on div "حياكم الله ، نتمنى لكم تجارة رابحة إعادة تحميل البيانات التلقائي" at bounding box center [318, 44] width 620 height 22
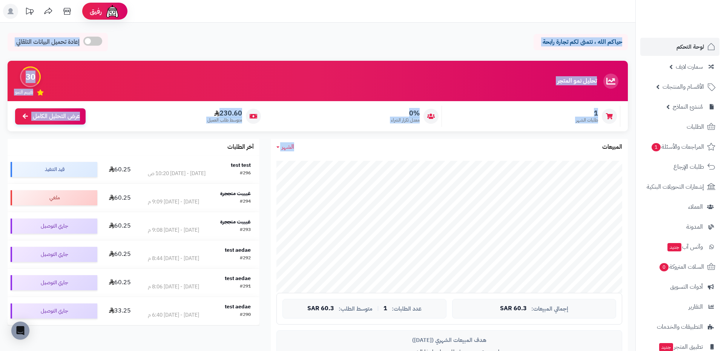
drag, startPoint x: 467, startPoint y: 45, endPoint x: 375, endPoint y: 159, distance: 146.2
click at [375, 159] on div "حياكم الله ، نتمنى لكم تجارة رابحة إعادة تحميل البيانات التلقائي الرئيسية لوحة …" at bounding box center [318, 338] width 636 height 630
click at [387, 143] on div "الشهر اليوم الأسبوع الشهر السنة المبيعات" at bounding box center [449, 147] width 357 height 16
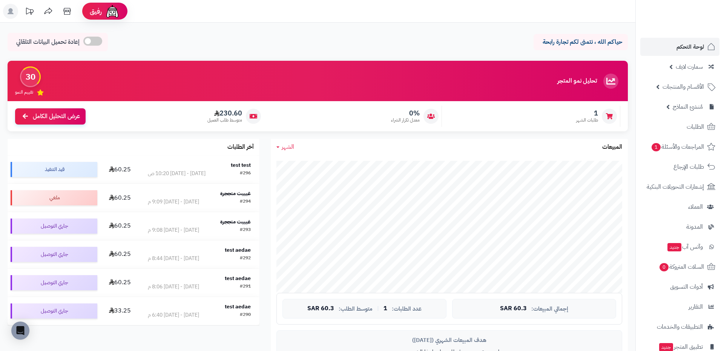
click at [397, 125] on div "0% معدل تكرار الشراء" at bounding box center [355, 116] width 175 height 21
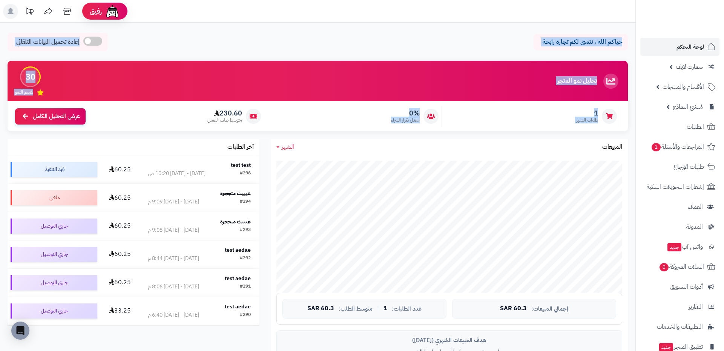
drag, startPoint x: 397, startPoint y: 125, endPoint x: 611, endPoint y: 35, distance: 231.8
click at [611, 61] on div "تحليل نمو المتجر المرحلة الأولى 30 تقييم النمو 1 طلبات الشهر 0% معدل تكرار الشر…" at bounding box center [318, 96] width 620 height 71
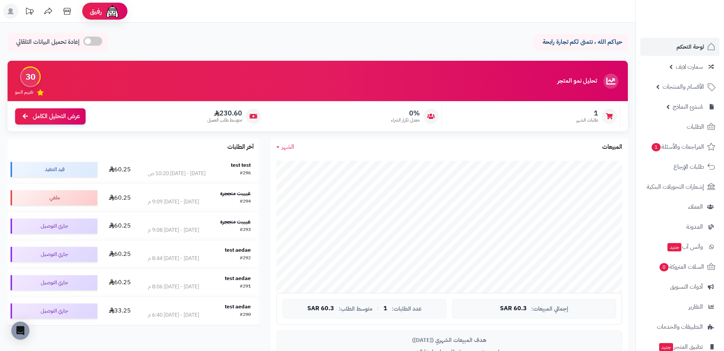
click at [611, 35] on div "حياكم الله ، نتمنى لكم تجارة رابحة" at bounding box center [581, 42] width 94 height 16
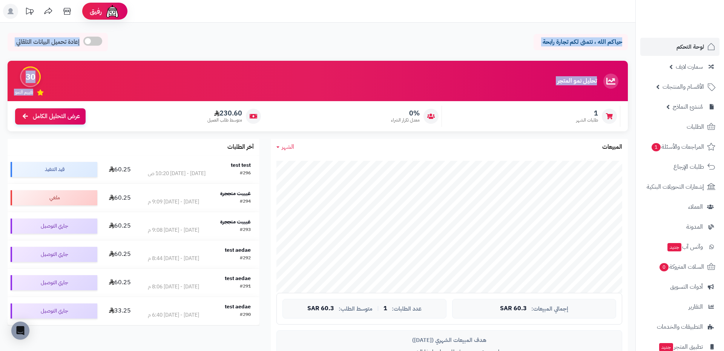
drag, startPoint x: 611, startPoint y: 35, endPoint x: 561, endPoint y: 104, distance: 85.3
click at [561, 104] on div "حياكم الله ، نتمنى لكم تجارة رابحة إعادة تحميل البيانات التلقائي الرئيسية لوحة …" at bounding box center [318, 338] width 636 height 630
click at [561, 104] on div "1 طلبات الشهر 0% معدل تكرار الشراء 230.60 متوسط طلب العميل عرض التحليل الكامل" at bounding box center [318, 116] width 620 height 30
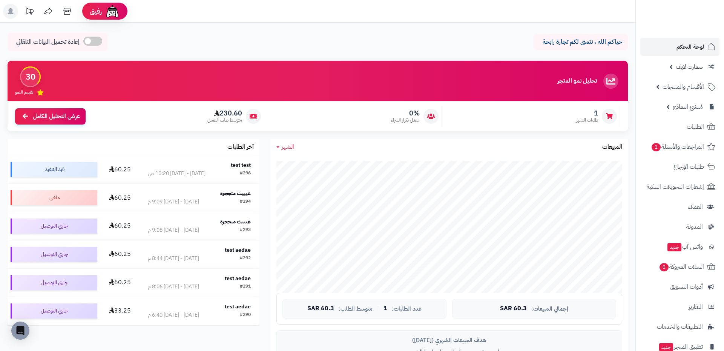
click at [583, 131] on div "1 طلبات الشهر 0% معدل تكرار الشراء 230.60 متوسط طلب العميل عرض التحليل الكامل" at bounding box center [318, 116] width 620 height 30
click at [578, 148] on div "الشهر اليوم الأسبوع الشهر السنة المبيعات" at bounding box center [449, 147] width 357 height 16
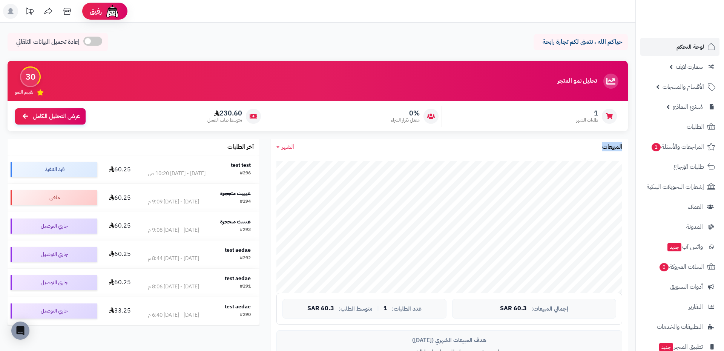
click at [578, 148] on div "الشهر اليوم الأسبوع الشهر السنة المبيعات" at bounding box center [449, 147] width 357 height 16
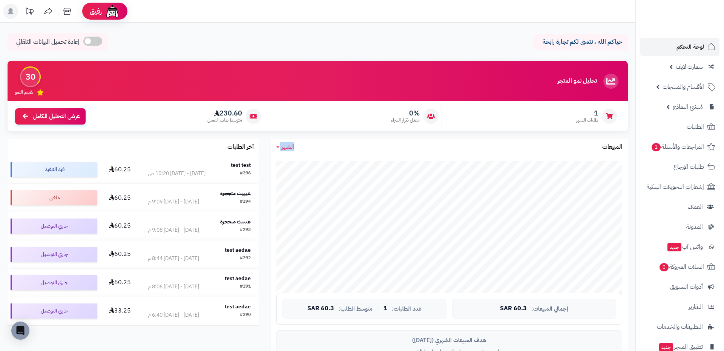
click at [578, 148] on div "الشهر اليوم الأسبوع الشهر السنة المبيعات" at bounding box center [449, 147] width 357 height 16
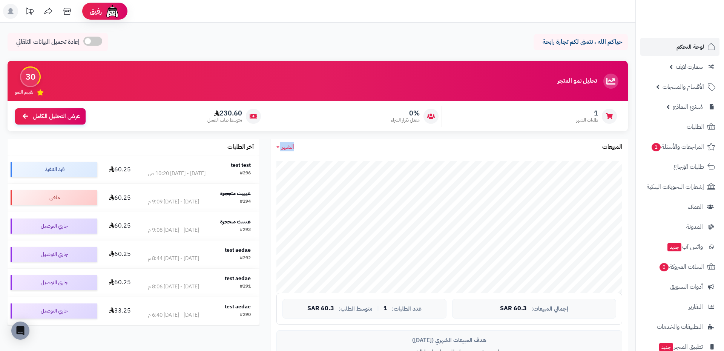
click at [578, 148] on div "الشهر اليوم الأسبوع الشهر السنة المبيعات" at bounding box center [449, 147] width 357 height 16
drag, startPoint x: 578, startPoint y: 148, endPoint x: 589, endPoint y: 145, distance: 11.3
click at [589, 145] on div "الشهر اليوم الأسبوع الشهر السنة المبيعات" at bounding box center [449, 147] width 357 height 16
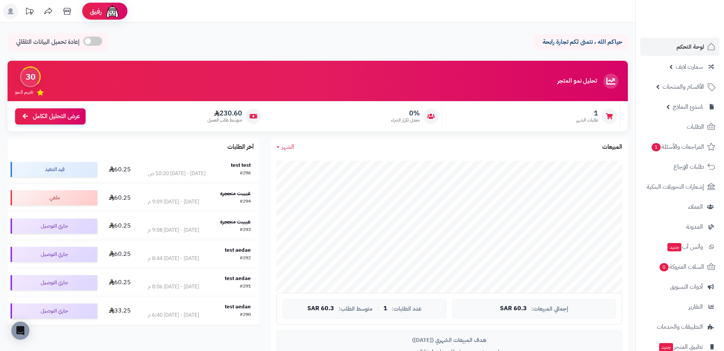
click at [589, 145] on div "الشهر اليوم الأسبوع الشهر السنة المبيعات" at bounding box center [449, 147] width 357 height 16
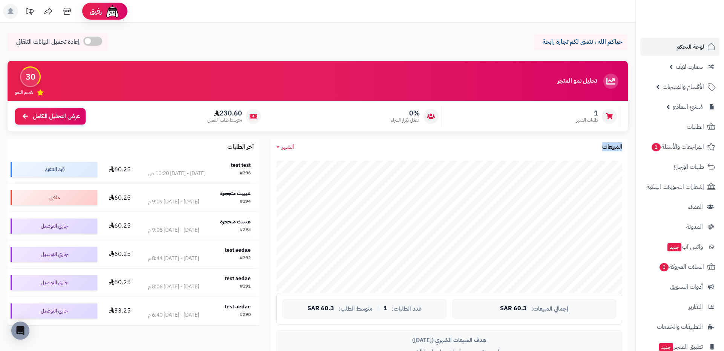
click at [589, 145] on div "الشهر اليوم الأسبوع الشهر السنة المبيعات" at bounding box center [449, 147] width 357 height 16
click at [421, 45] on div "حياكم الله ، نتمنى لكم تجارة رابحة إعادة تحميل البيانات التلقائي" at bounding box center [318, 44] width 620 height 22
drag, startPoint x: 421, startPoint y: 45, endPoint x: 473, endPoint y: 42, distance: 52.5
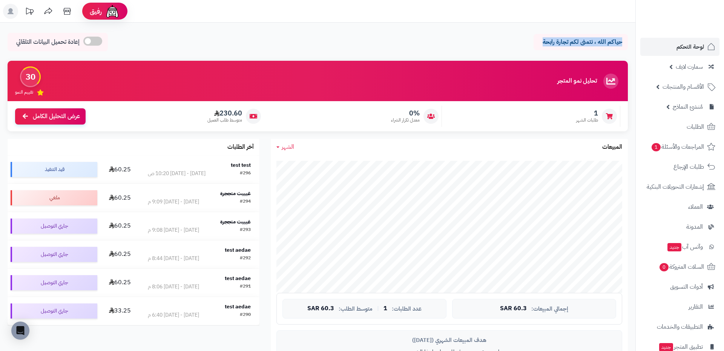
click at [473, 42] on div "حياكم الله ، نتمنى لكم تجارة رابحة إعادة تحميل البيانات التلقائي" at bounding box center [318, 44] width 620 height 22
drag, startPoint x: 473, startPoint y: 42, endPoint x: 479, endPoint y: 49, distance: 9.4
click at [479, 49] on div "حياكم الله ، نتمنى لكم تجارة رابحة إعادة تحميل البيانات التلقائي" at bounding box center [318, 44] width 620 height 22
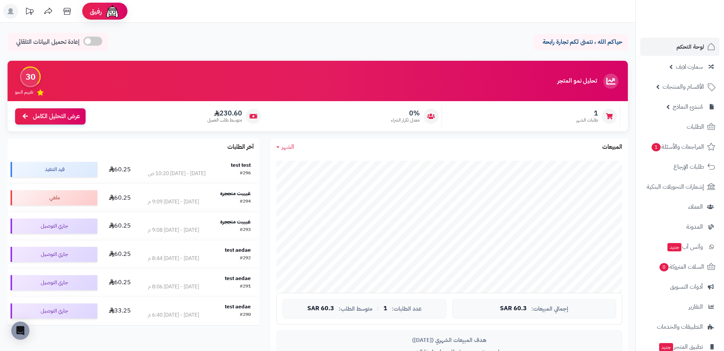
click at [479, 49] on div "حياكم الله ، نتمنى لكم تجارة رابحة إعادة تحميل البيانات التلقائي" at bounding box center [318, 44] width 620 height 22
click at [654, 47] on link "لوحة التحكم" at bounding box center [679, 47] width 79 height 18
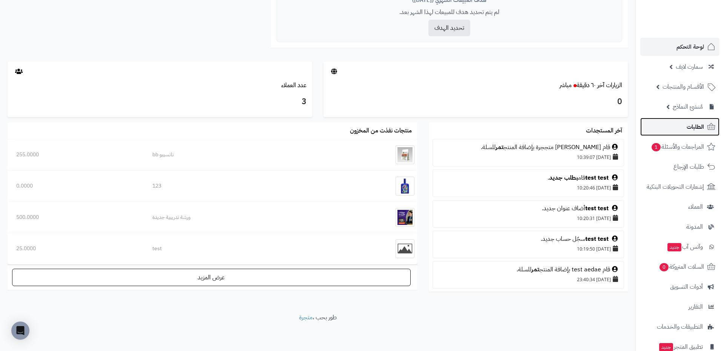
click at [671, 124] on link "الطلبات" at bounding box center [679, 127] width 79 height 18
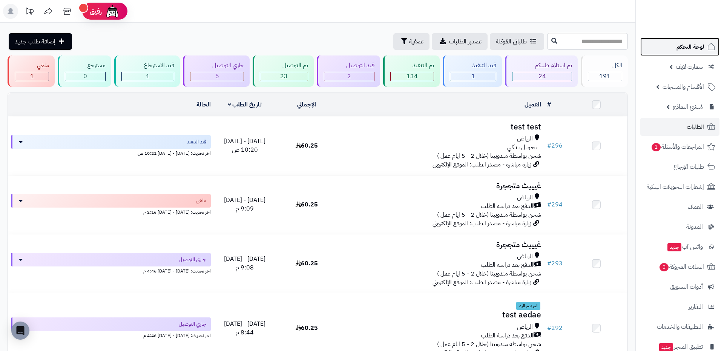
click at [692, 49] on span "لوحة التحكم" at bounding box center [691, 46] width 28 height 11
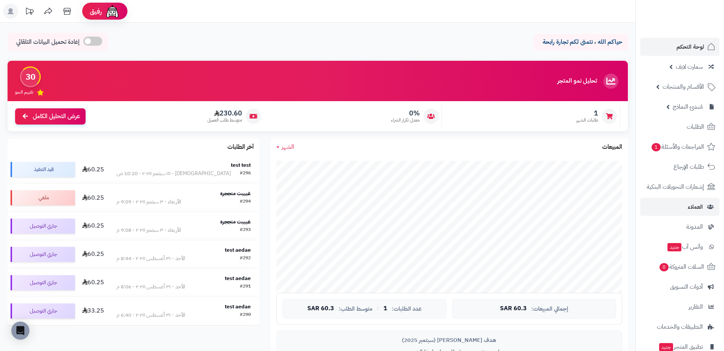
scroll to position [54, 0]
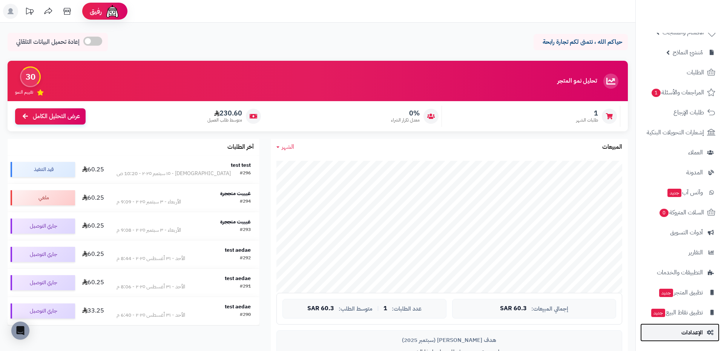
click at [688, 326] on link "الإعدادات" at bounding box center [679, 332] width 79 height 18
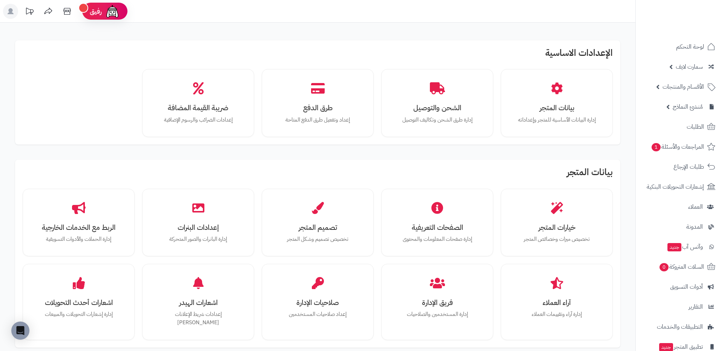
scroll to position [54, 0]
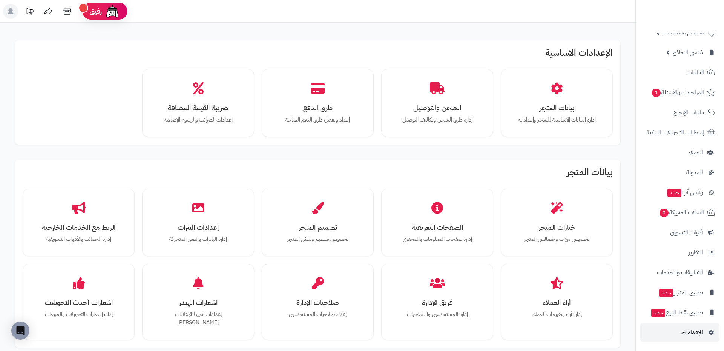
click at [666, 335] on link "الإعدادات" at bounding box center [679, 332] width 79 height 18
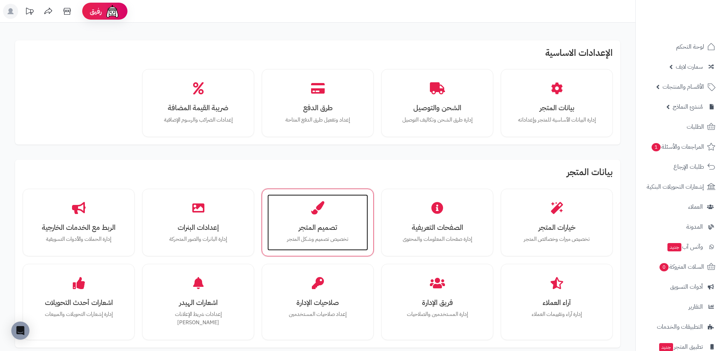
click at [321, 221] on div "تصميم المتجر تخصيص تصميم وشكل المتجر" at bounding box center [317, 222] width 101 height 57
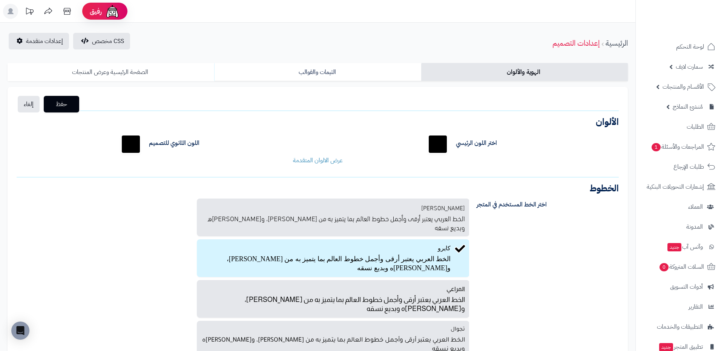
click at [175, 78] on link "الصفحة الرئيسية وعرض المنتجات" at bounding box center [111, 72] width 207 height 18
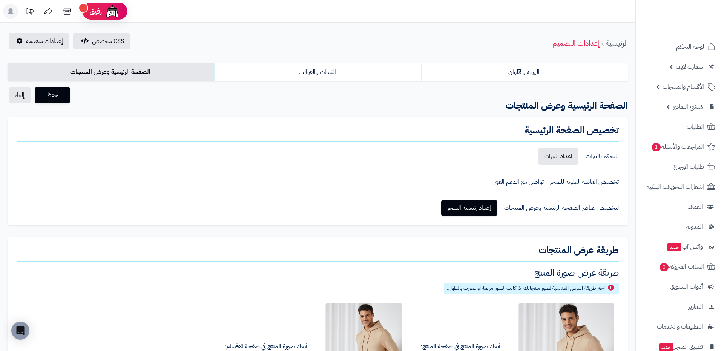
click at [290, 63] on link "الثيمات والقوالب" at bounding box center [317, 72] width 207 height 18
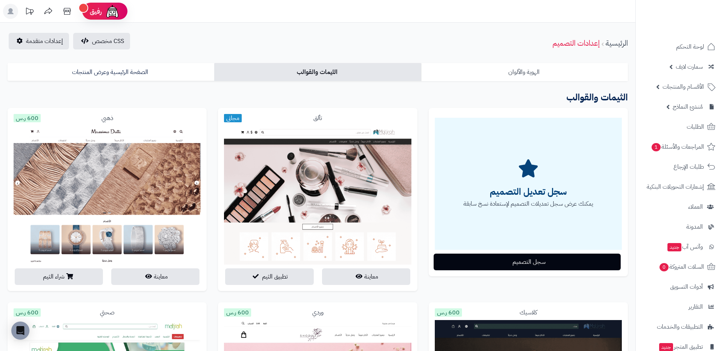
click at [459, 73] on link "الهوية والألوان" at bounding box center [524, 72] width 207 height 18
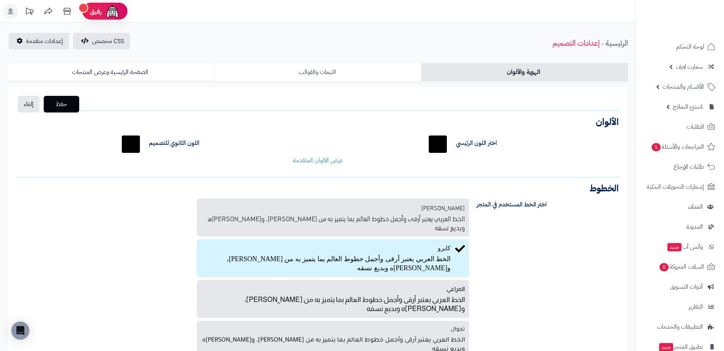
click at [390, 78] on link "الثيمات والقوالب" at bounding box center [317, 72] width 207 height 18
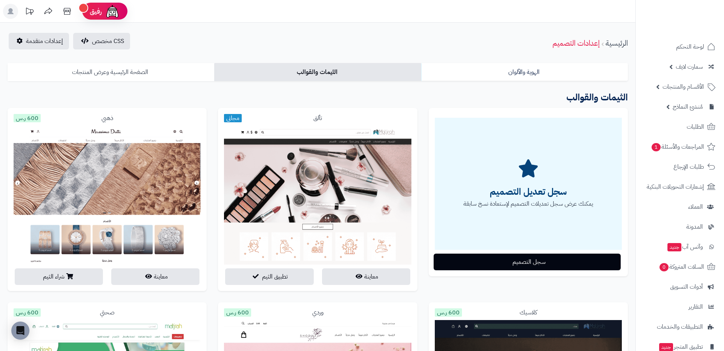
click at [175, 77] on link "الصفحة الرئيسية وعرض المنتجات" at bounding box center [111, 72] width 207 height 18
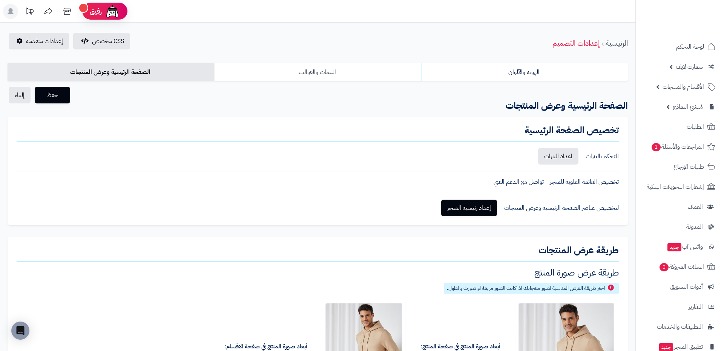
click at [393, 69] on link "الثيمات والقوالب" at bounding box center [317, 72] width 207 height 18
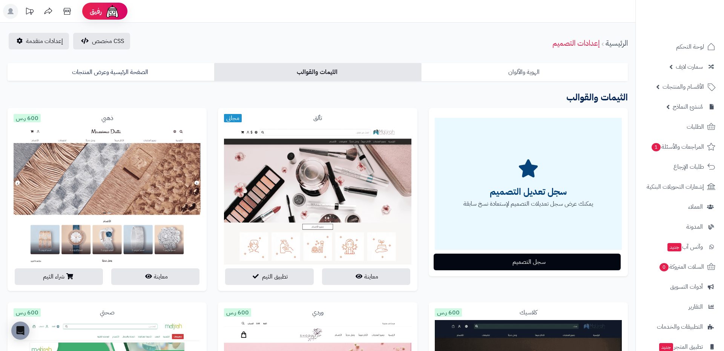
click at [459, 69] on link "الهوية والألوان" at bounding box center [524, 72] width 207 height 18
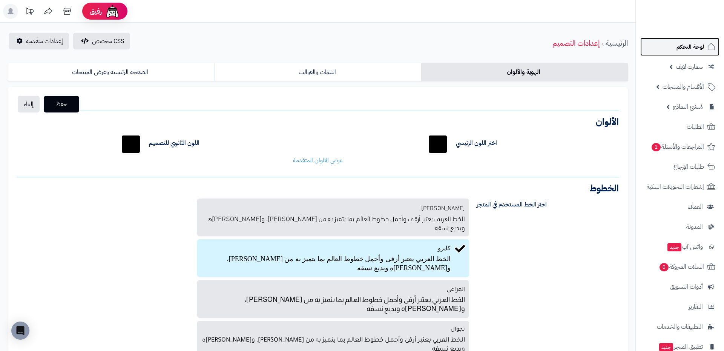
click at [674, 49] on link "لوحة التحكم" at bounding box center [679, 47] width 79 height 18
